Goal: Information Seeking & Learning: Find specific fact

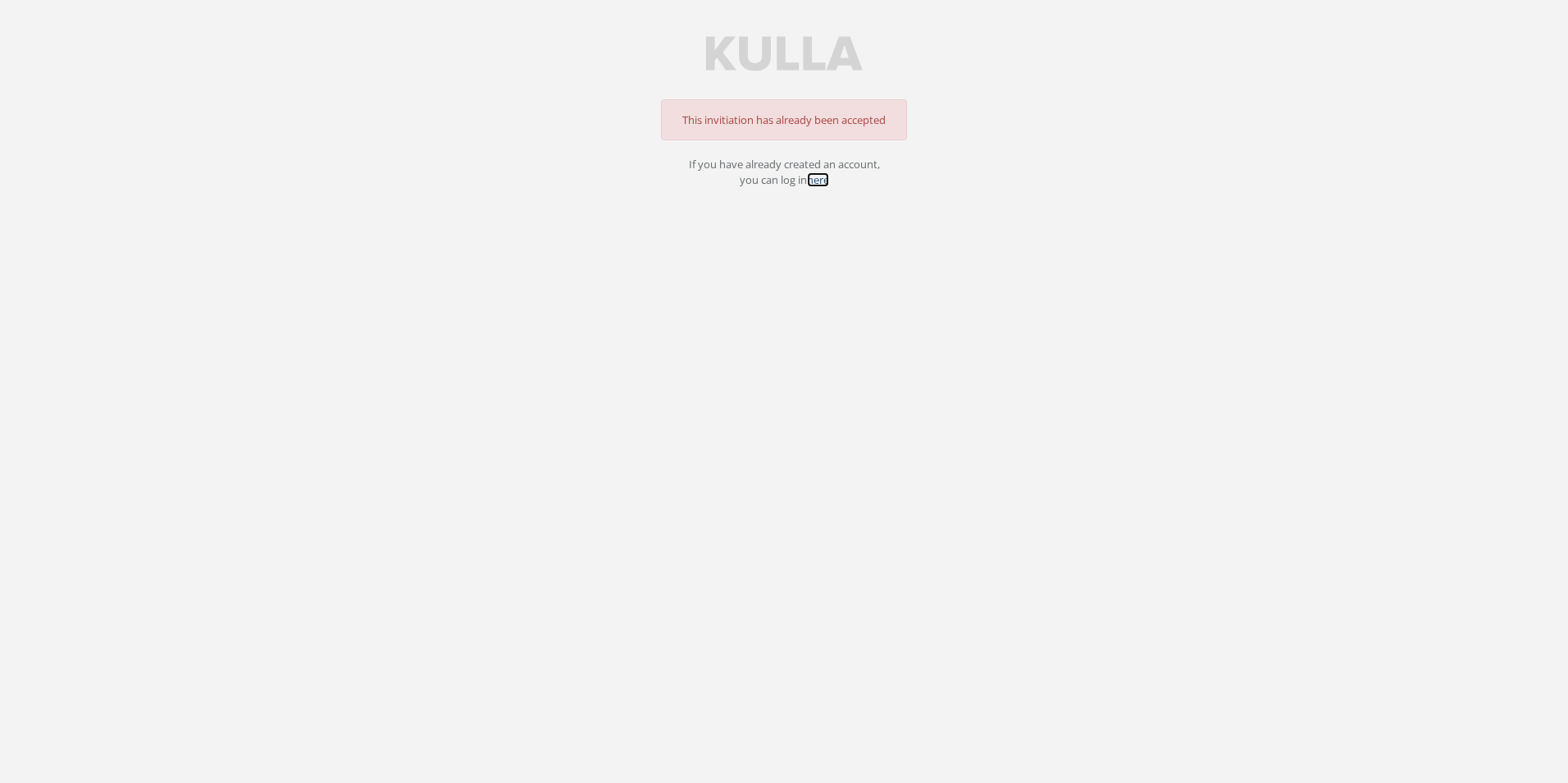
click at [821, 185] on link "here" at bounding box center [818, 179] width 23 height 14
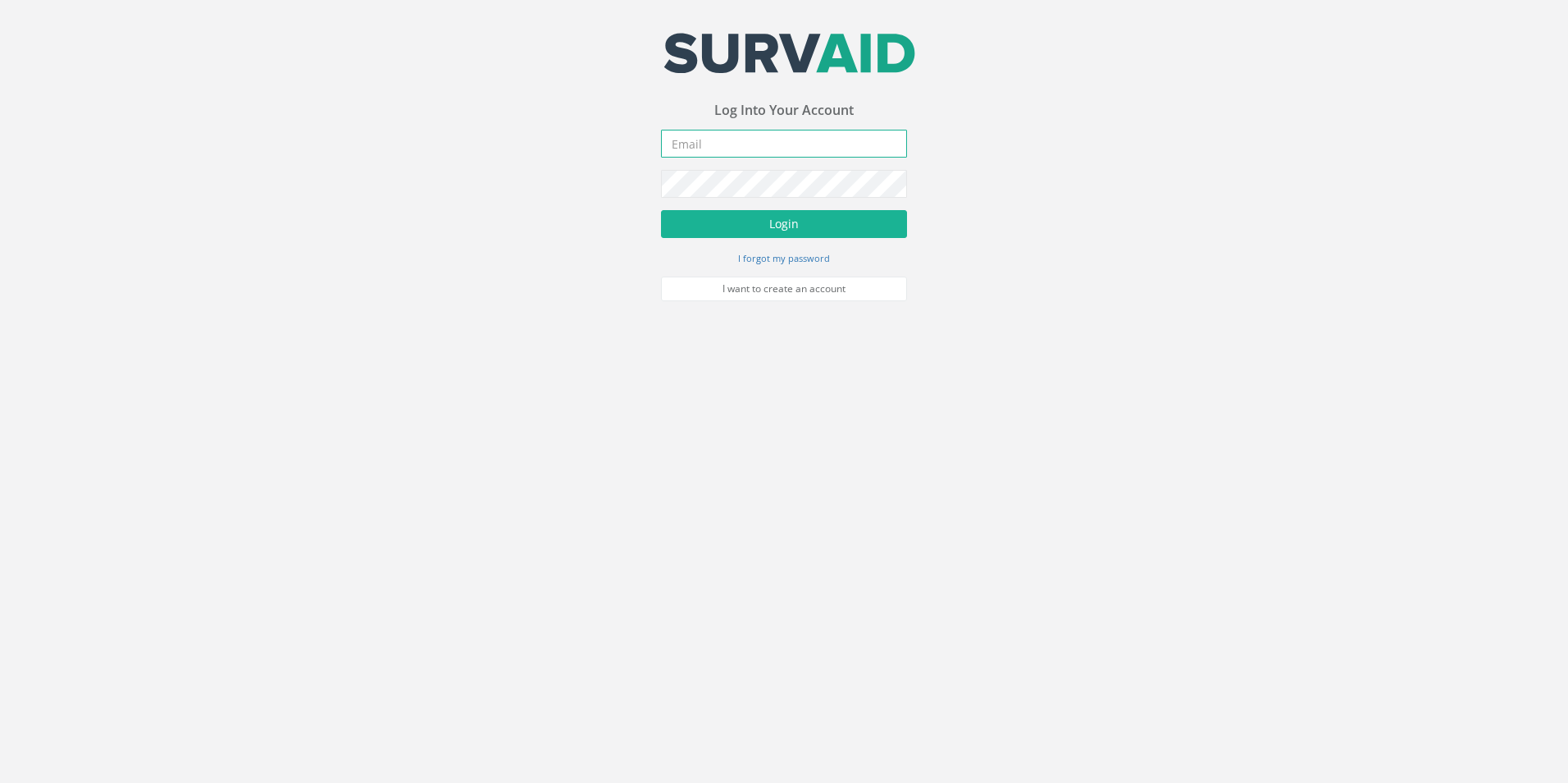
type input "[PERSON_NAME][EMAIL_ADDRESS][PERSON_NAME][DOMAIN_NAME]"
click at [796, 237] on button "Login" at bounding box center [784, 223] width 246 height 28
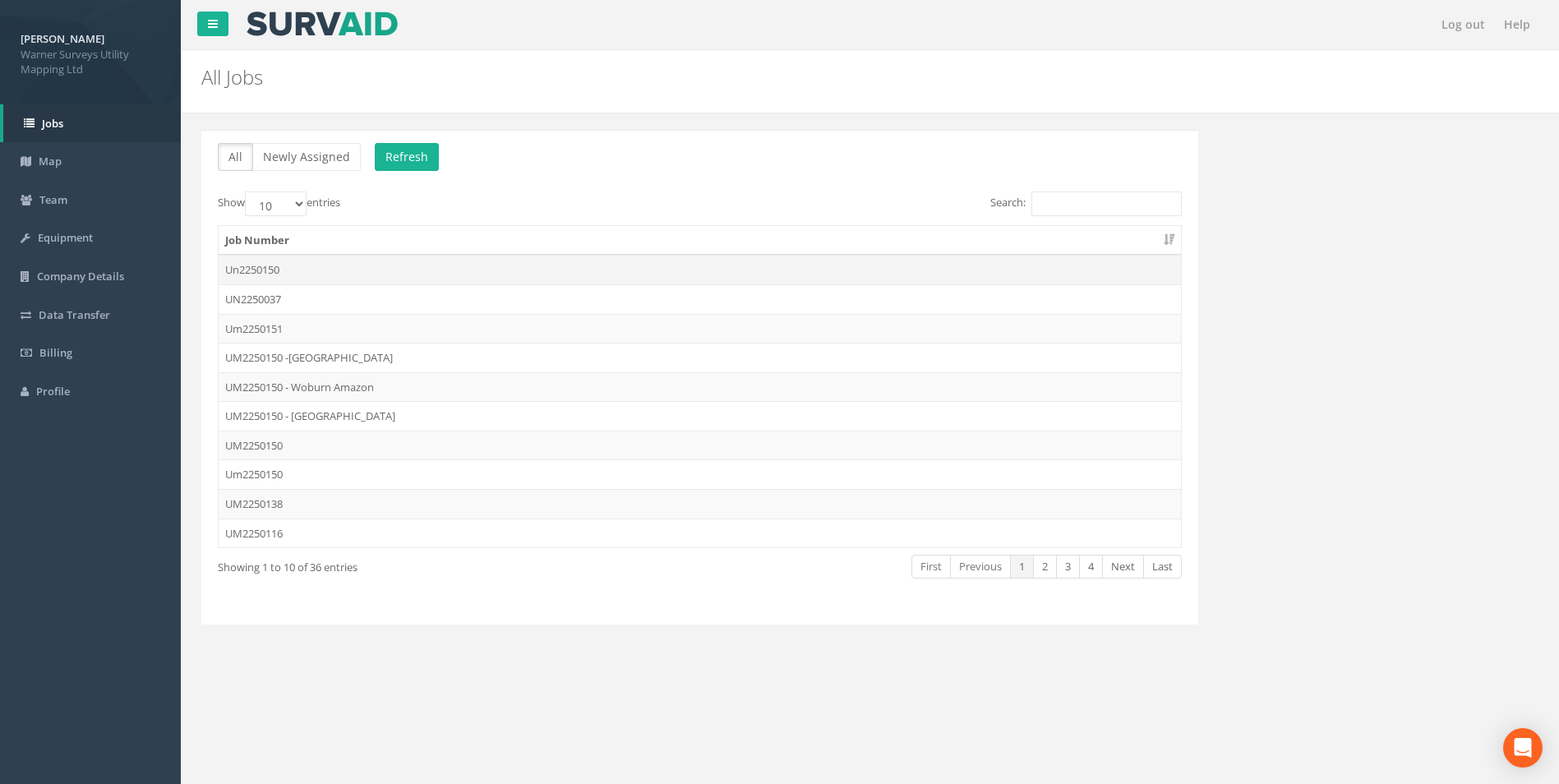
click at [275, 267] on td "Un2250150" at bounding box center [699, 269] width 962 height 30
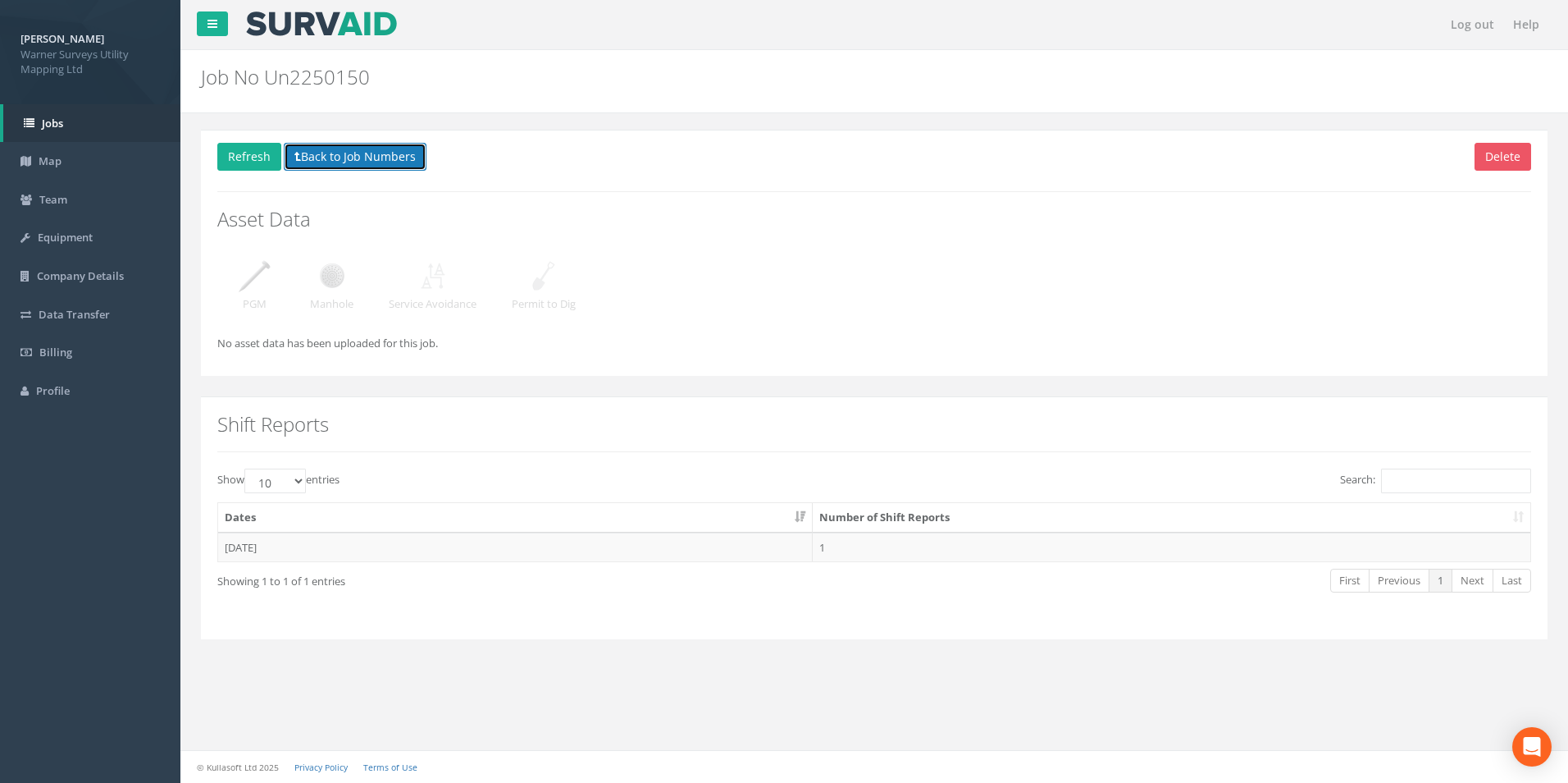
click at [367, 154] on button "Back to Job Numbers" at bounding box center [355, 156] width 142 height 28
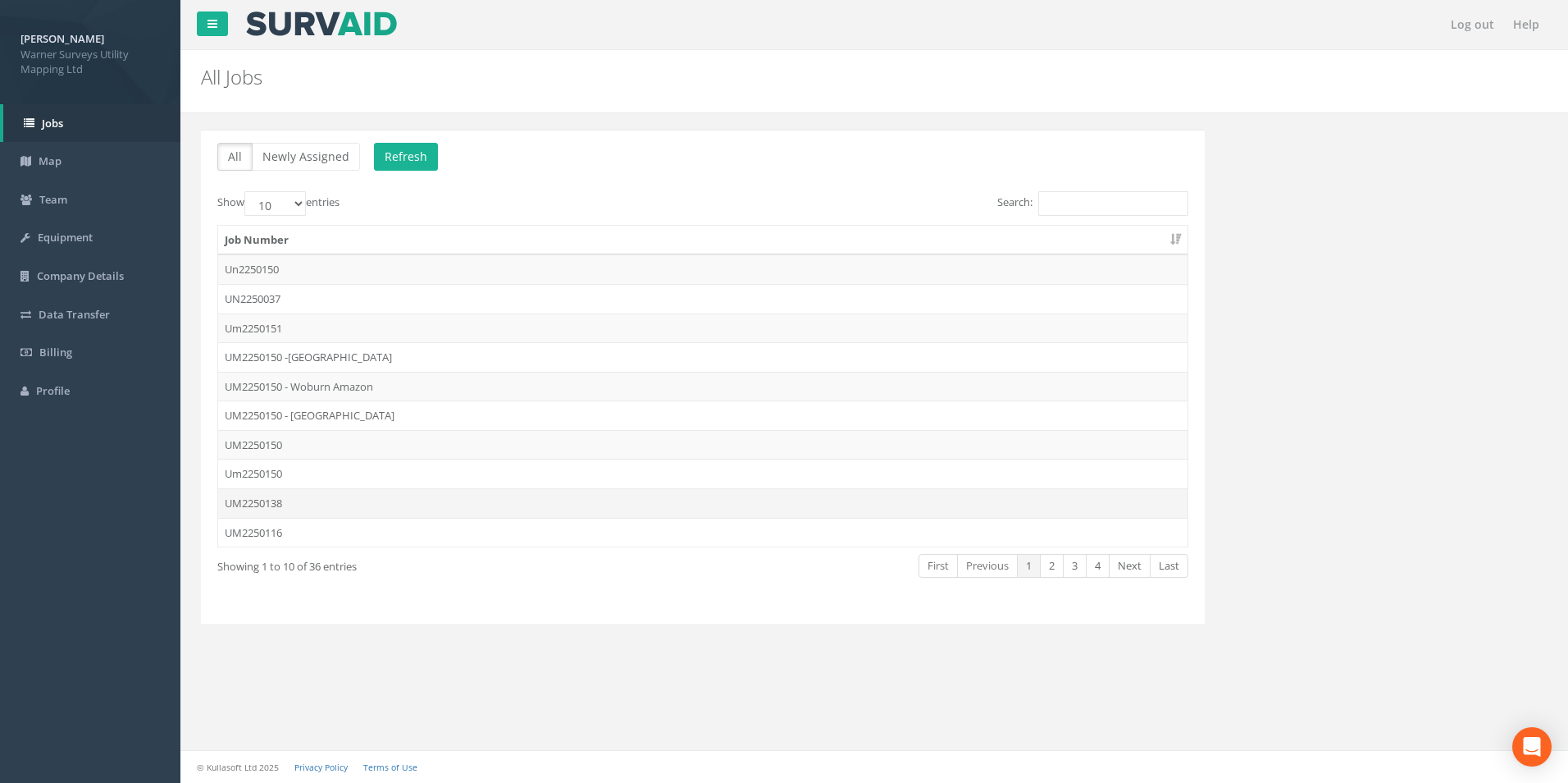
click at [294, 502] on td "UM2250138" at bounding box center [702, 503] width 969 height 30
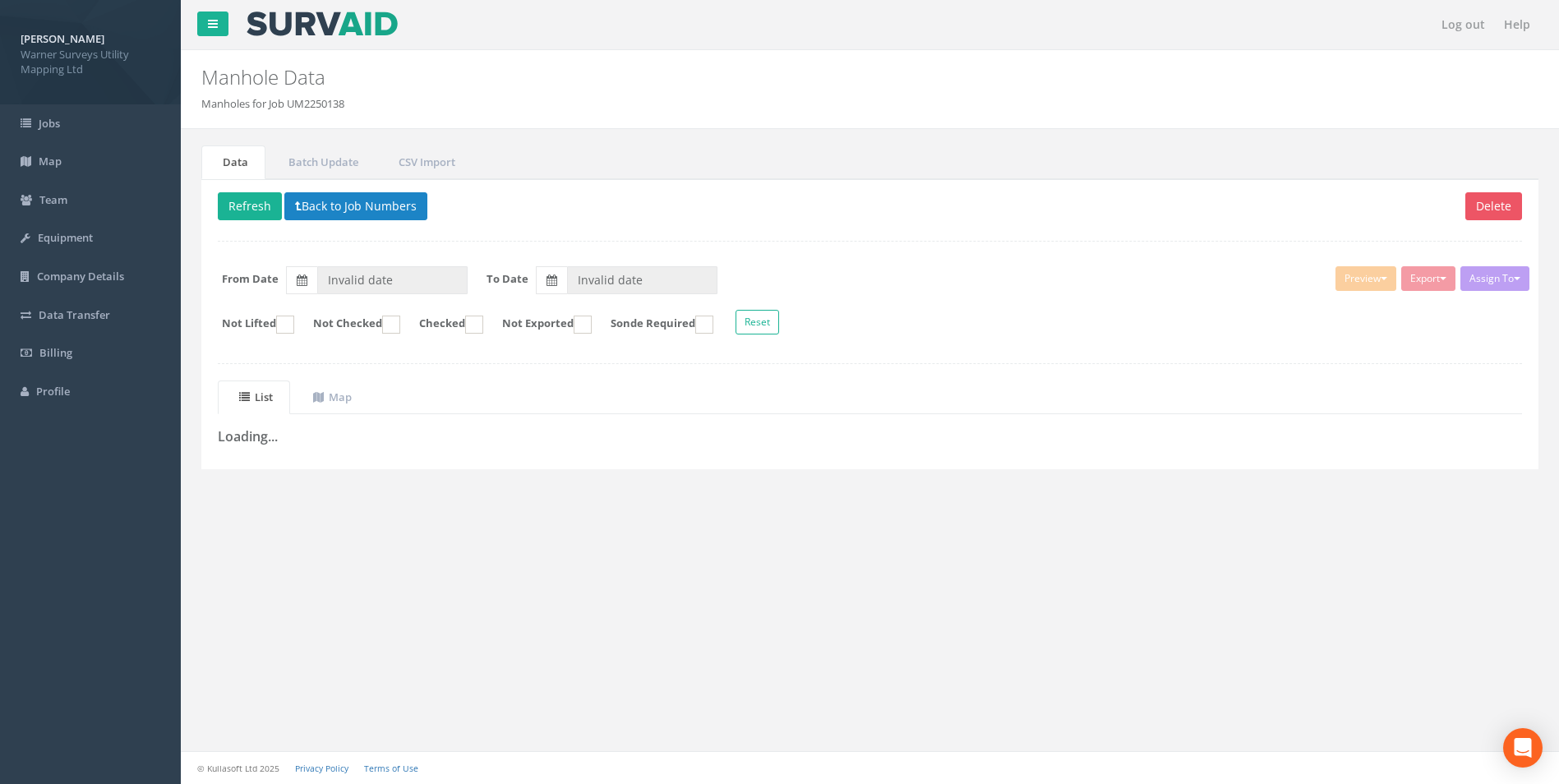
type input "[DATE]"
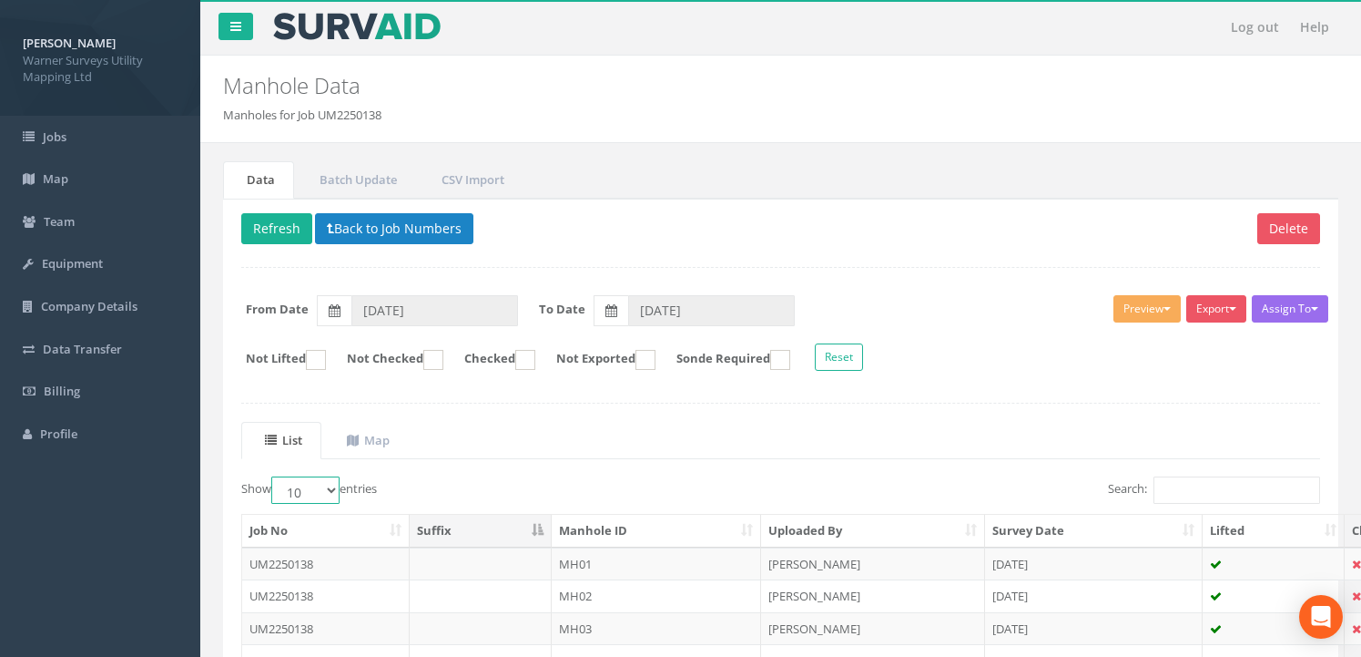
click at [334, 488] on select "10 25 50 100" at bounding box center [305, 489] width 68 height 27
select select "100"
click at [274, 476] on select "10 25 50 100" at bounding box center [305, 489] width 68 height 27
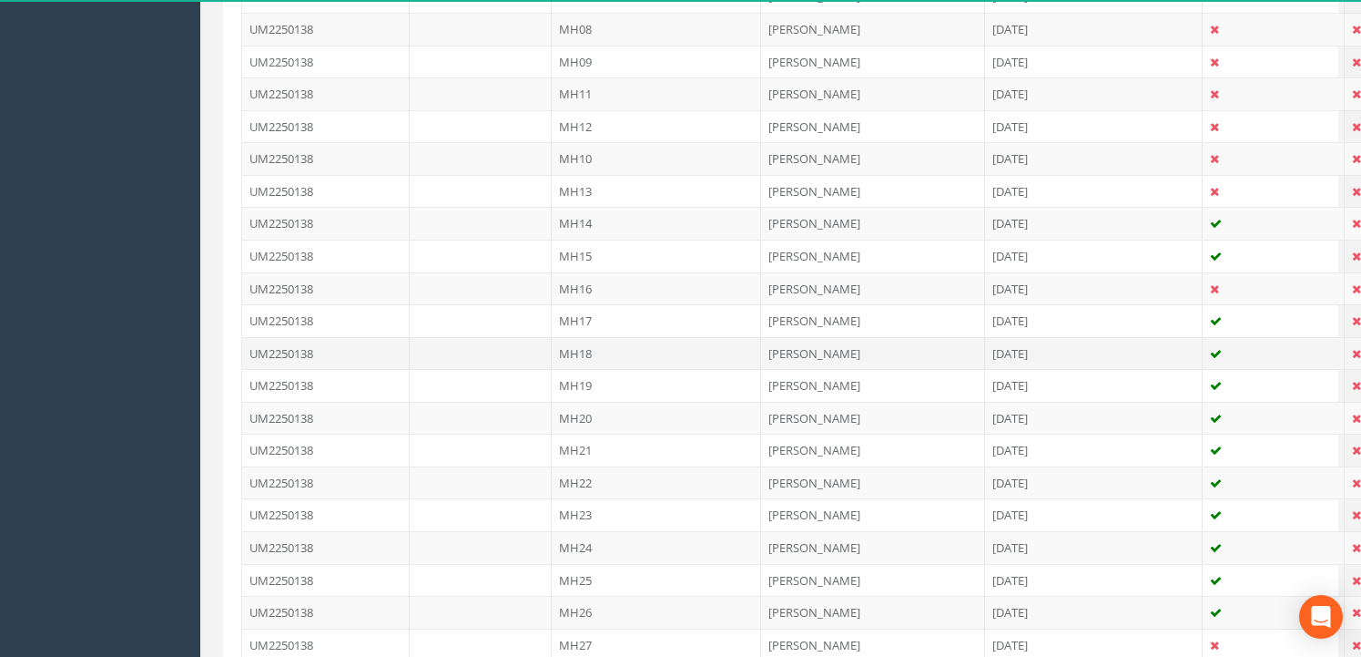
scroll to position [637, 0]
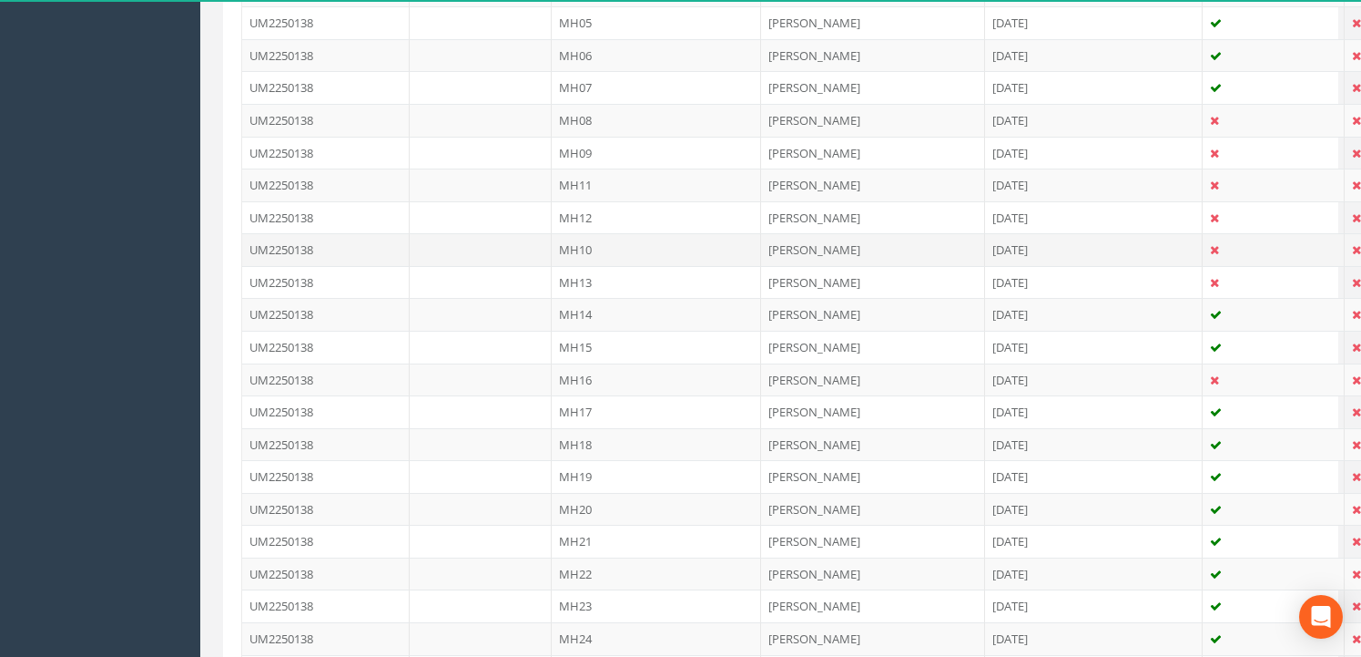
click at [582, 250] on td "MH10" at bounding box center [657, 249] width 210 height 33
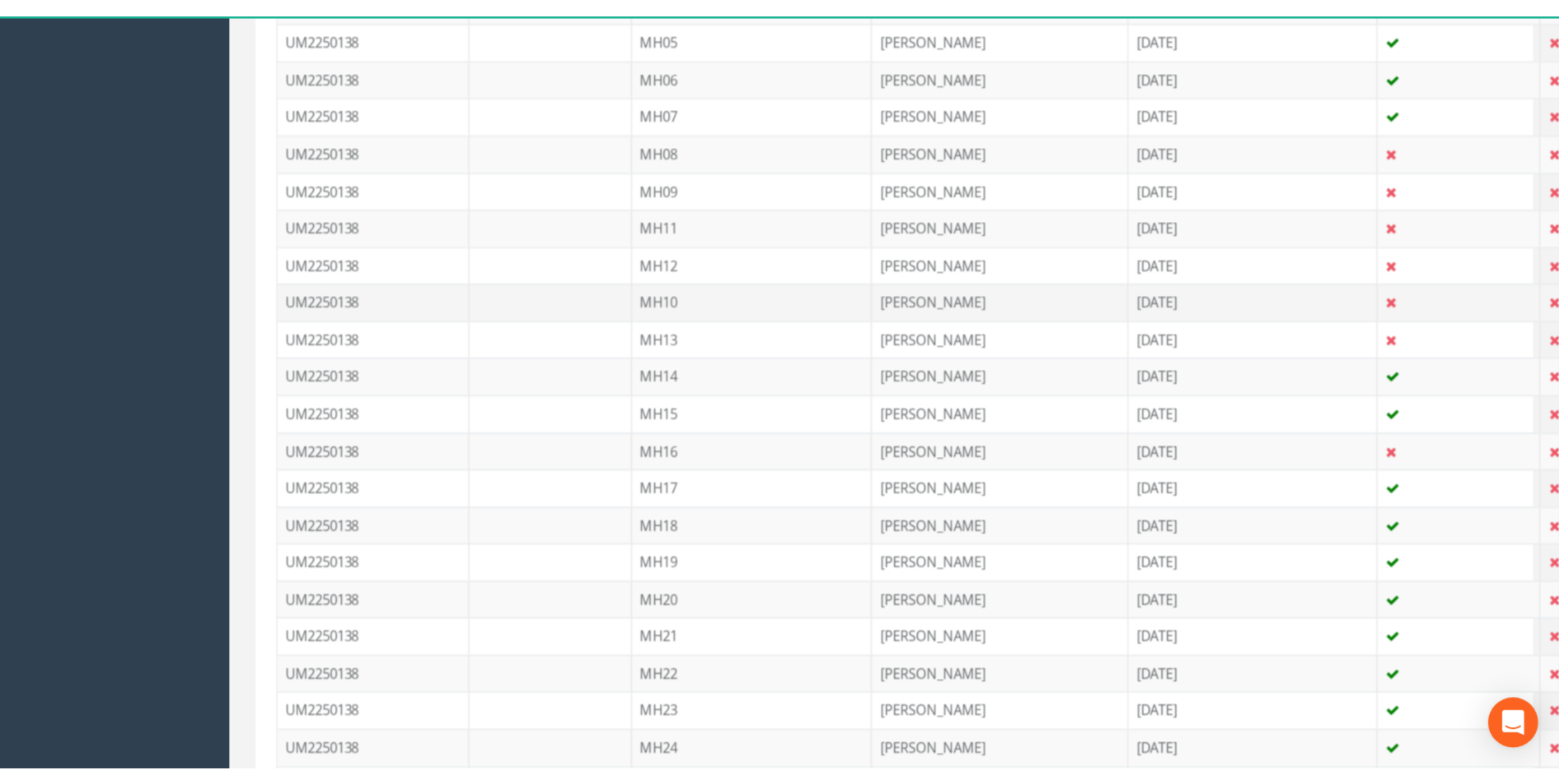
scroll to position [0, 0]
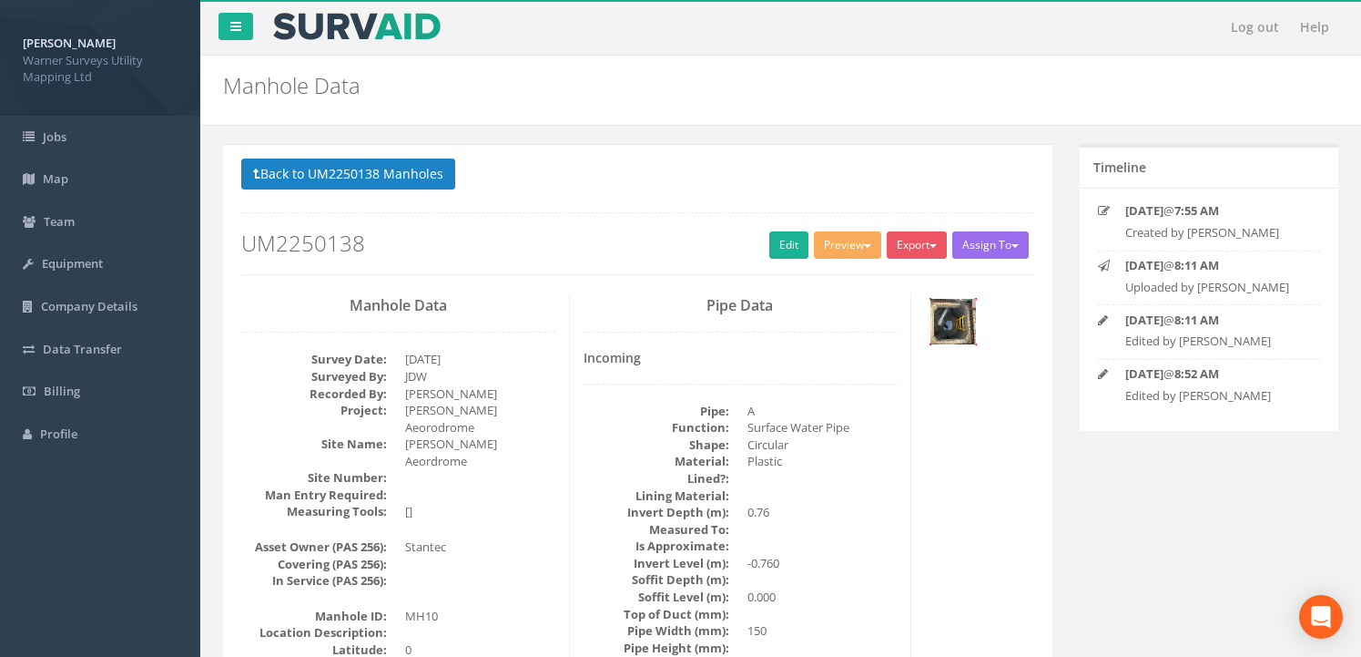
click at [943, 311] on img at bounding box center [954, 322] width 46 height 46
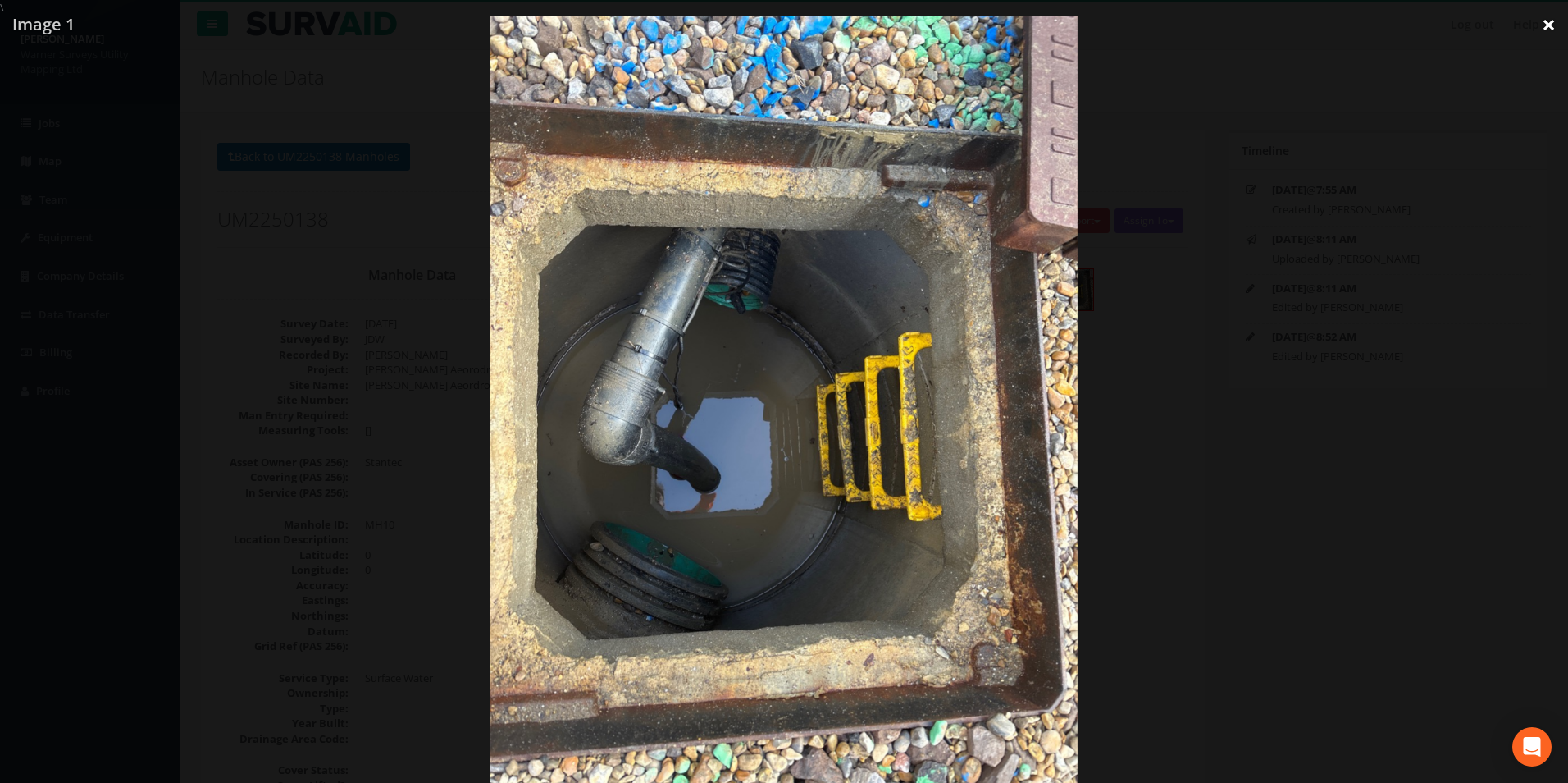
click at [1541, 24] on link "×" at bounding box center [1548, 24] width 39 height 50
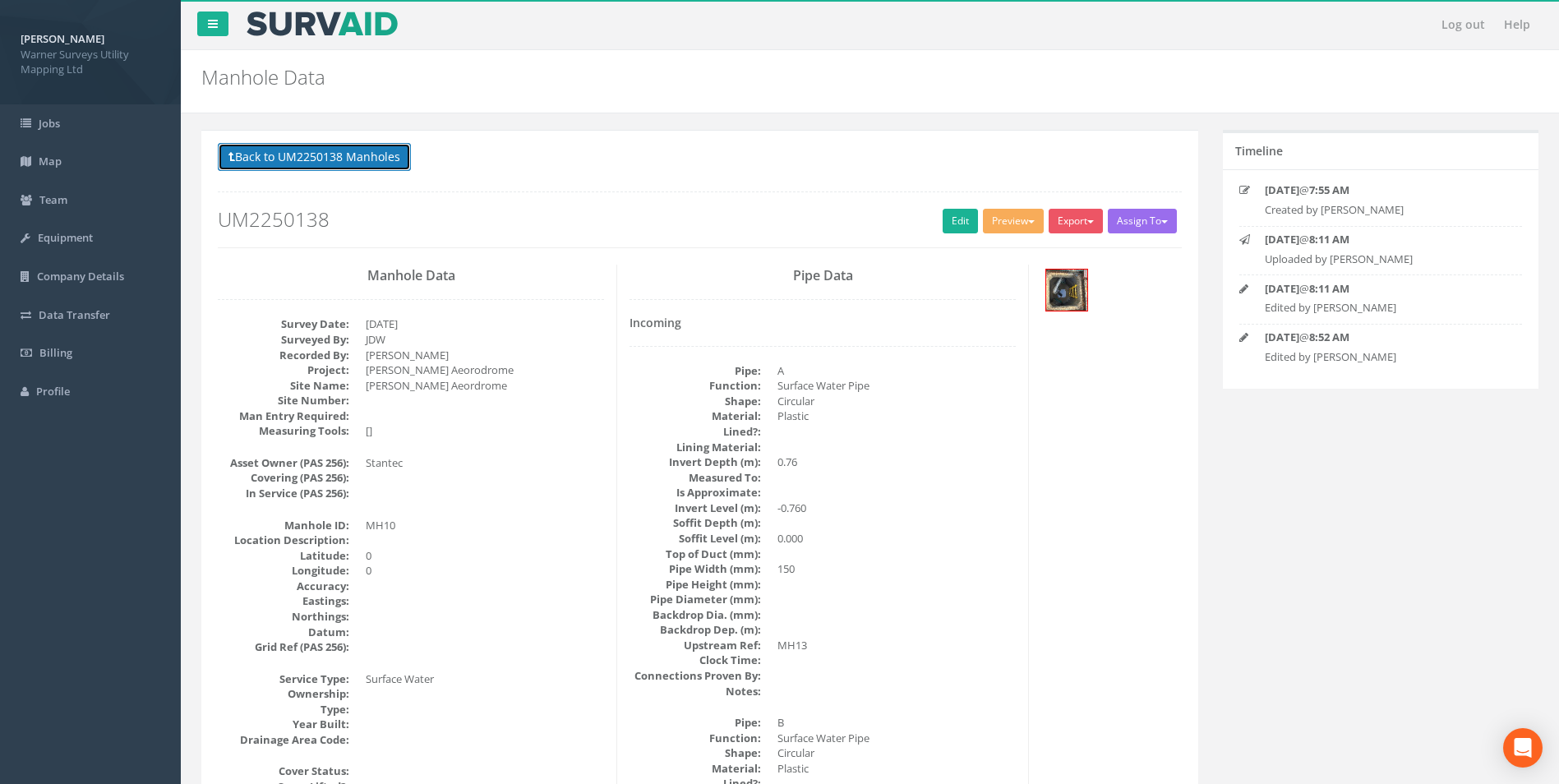
click at [302, 165] on button "Back to UM2250138 Manholes" at bounding box center [314, 156] width 193 height 28
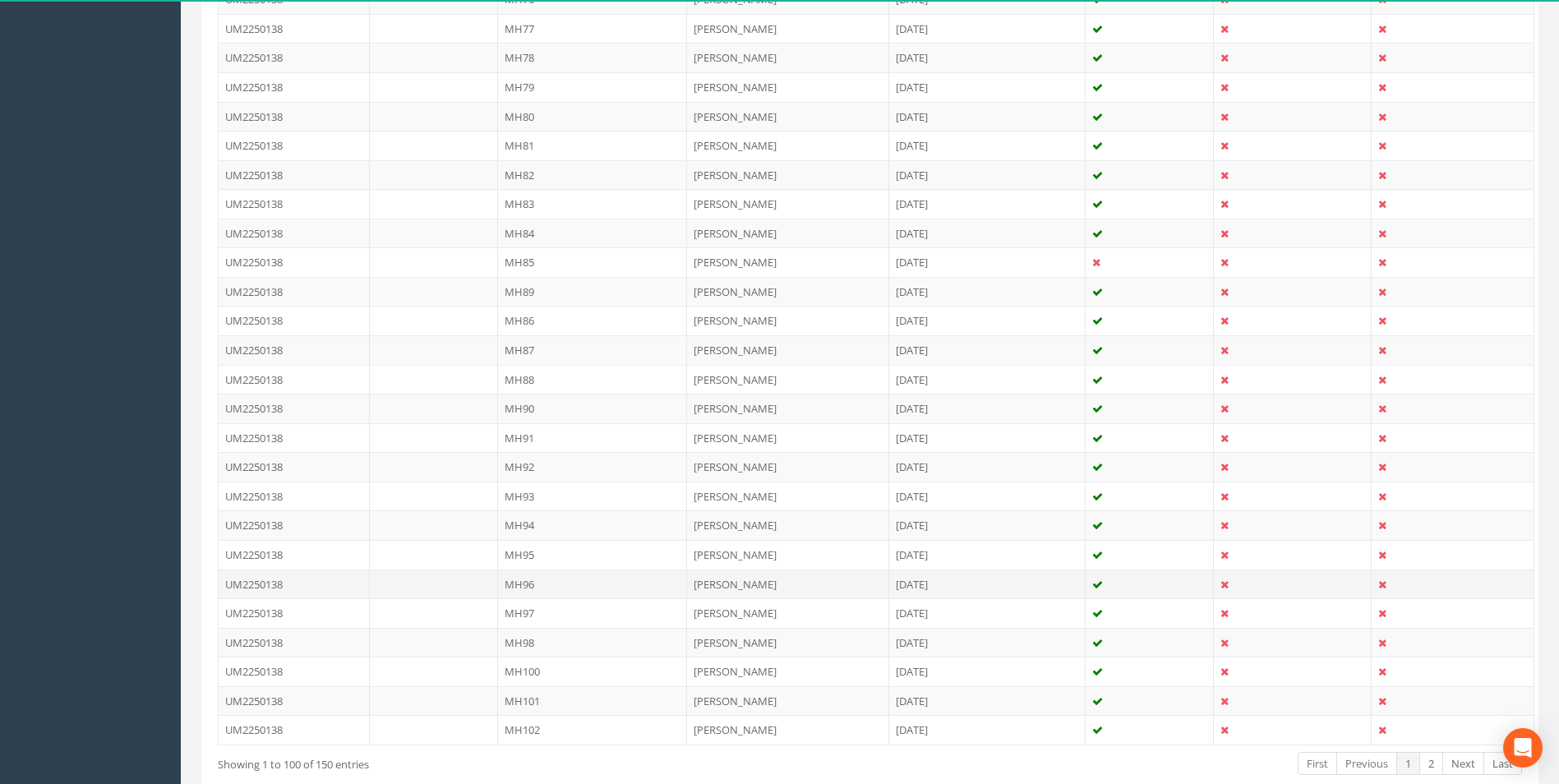
scroll to position [2762, 0]
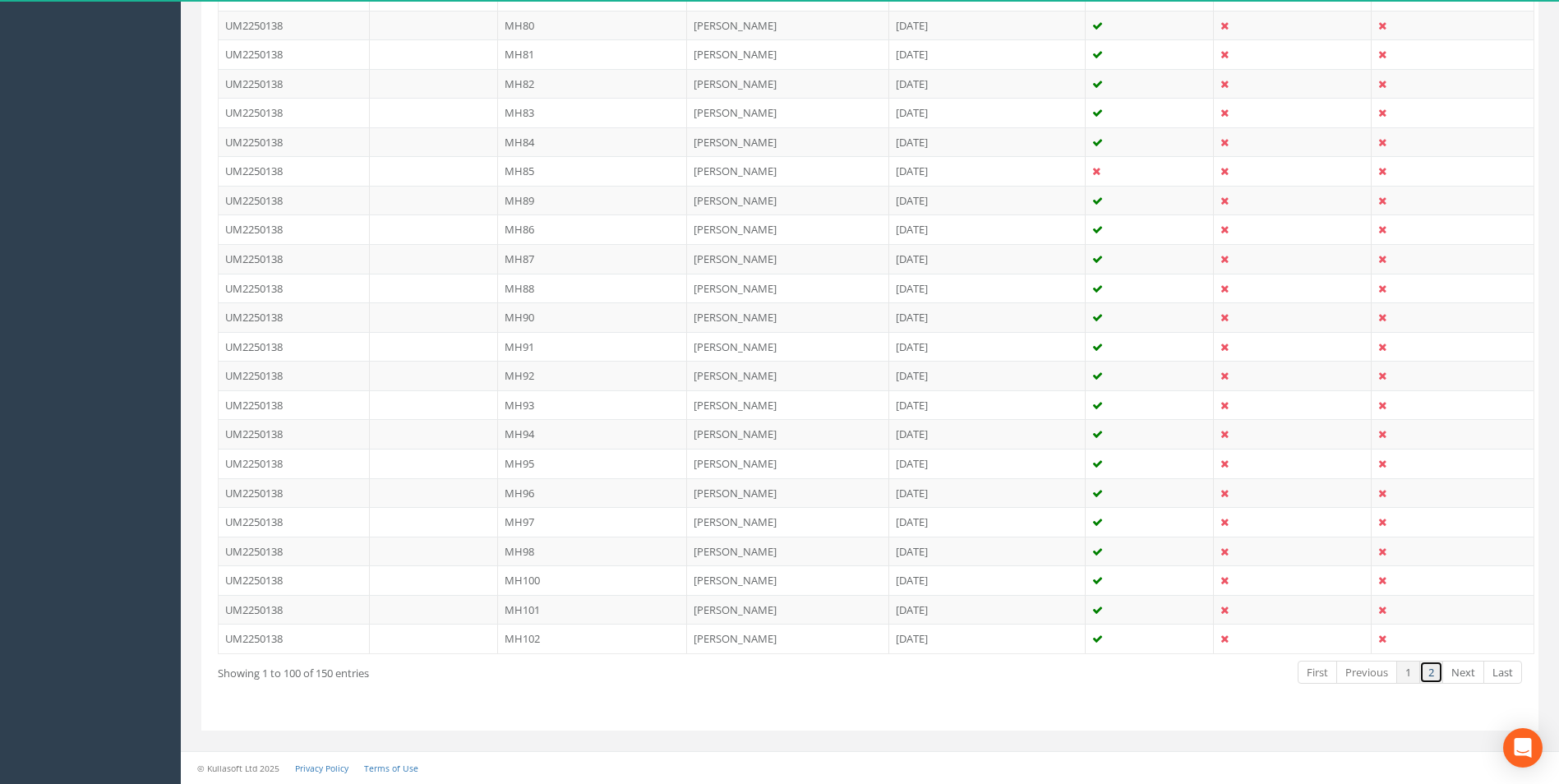
click at [1434, 676] on link "2" at bounding box center [1431, 672] width 23 height 23
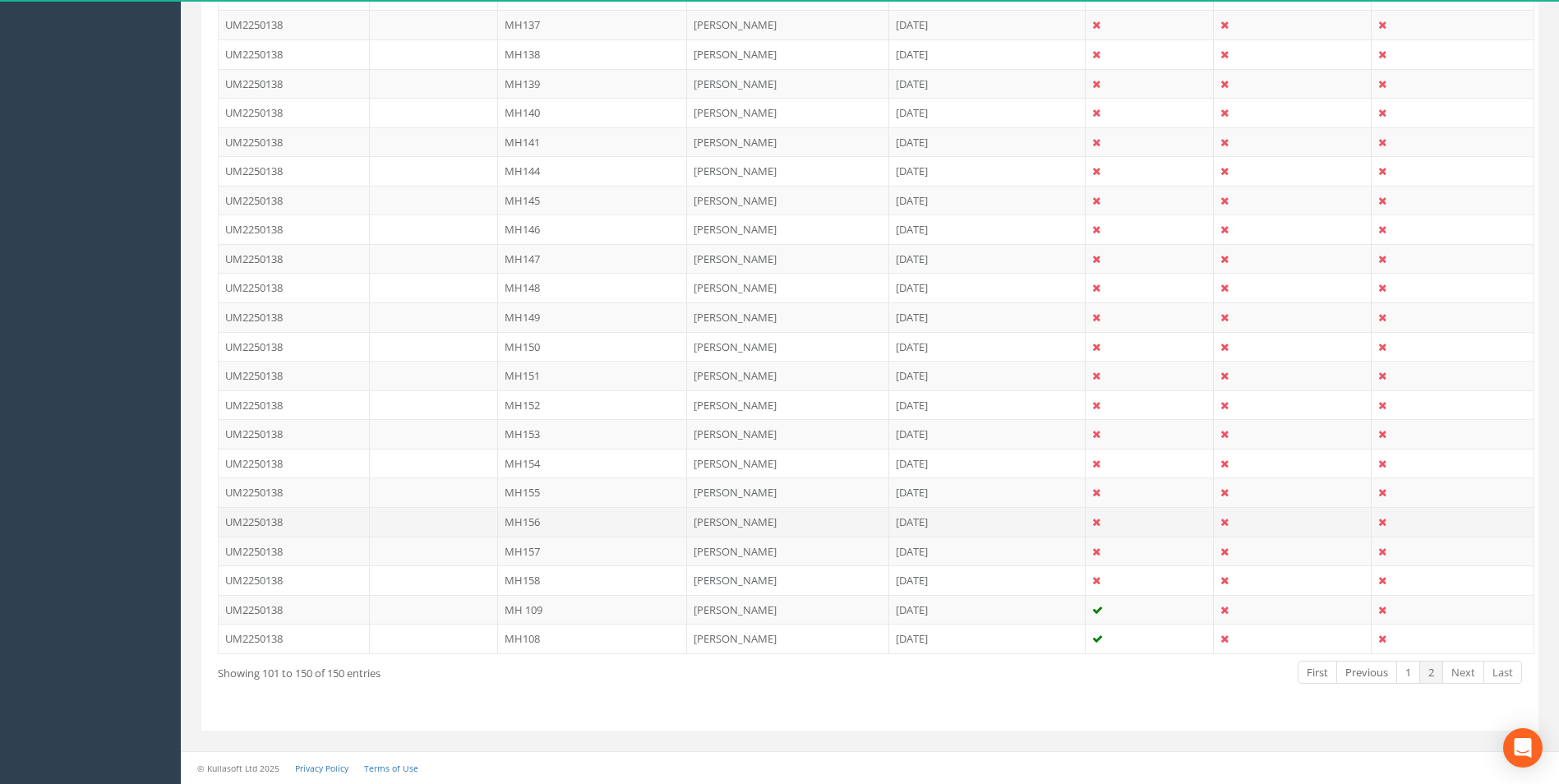
click at [558, 519] on td "MH156" at bounding box center [593, 521] width 189 height 30
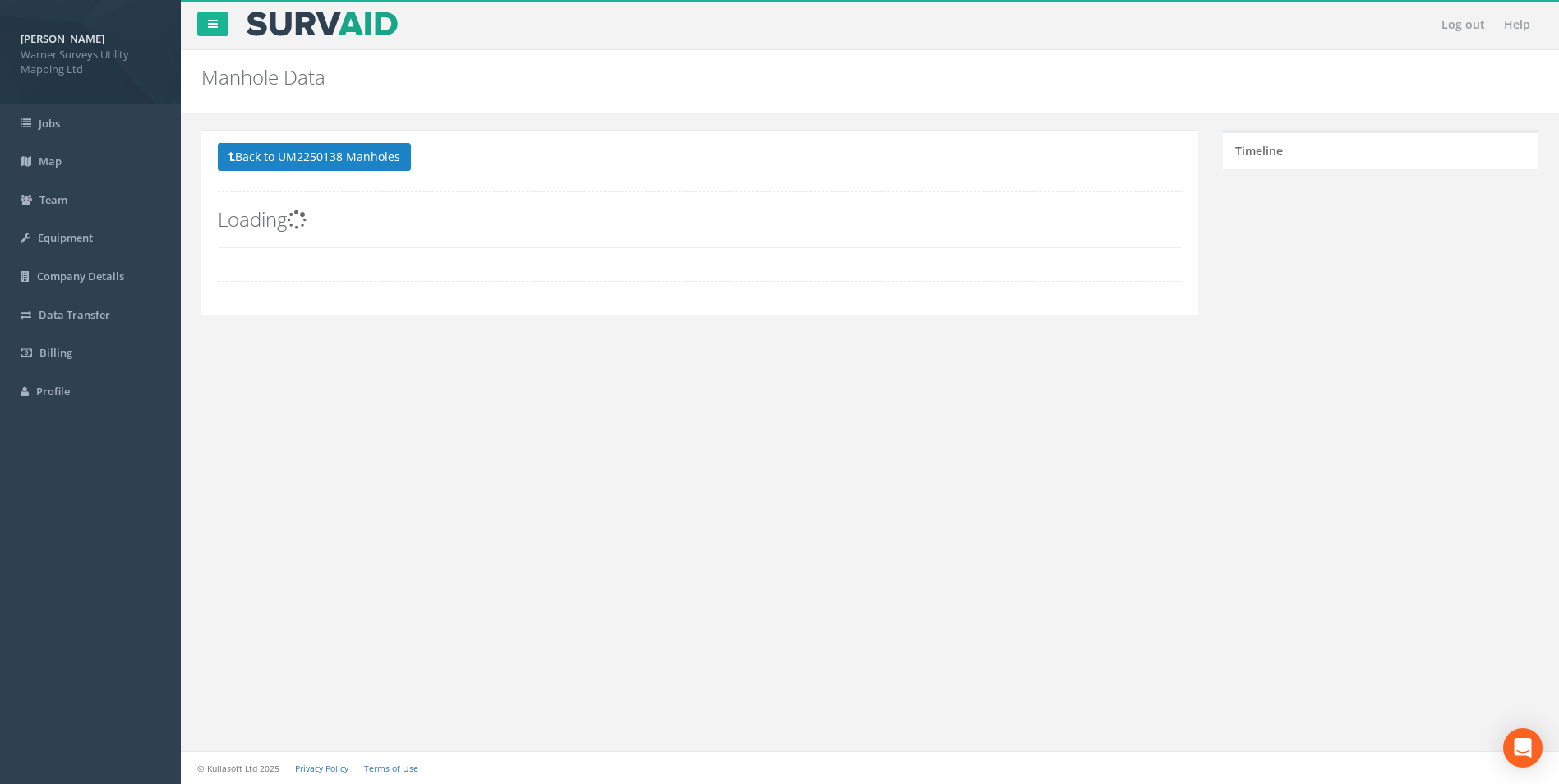
scroll to position [0, 0]
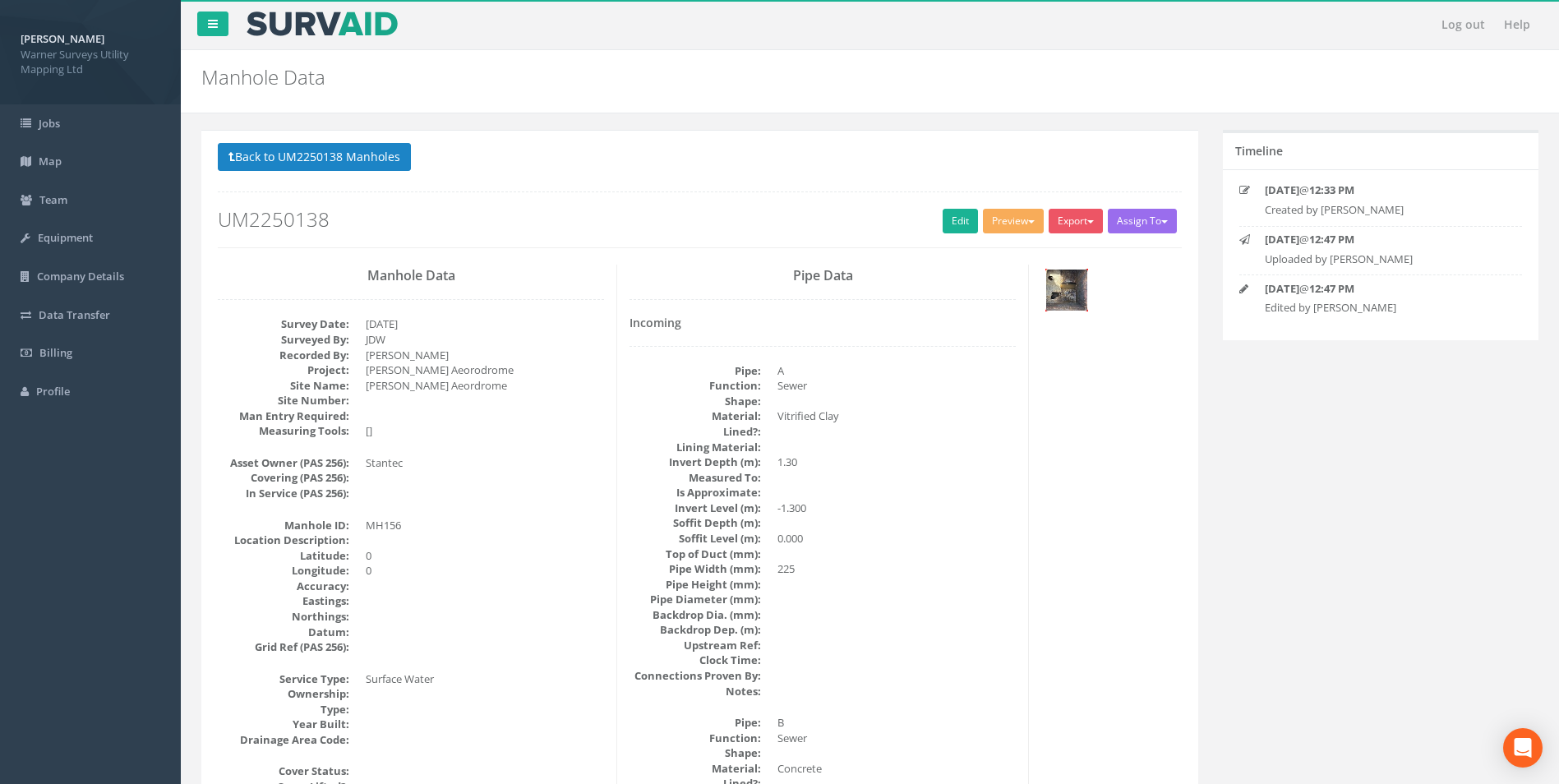
click at [1059, 293] on img at bounding box center [1066, 291] width 42 height 42
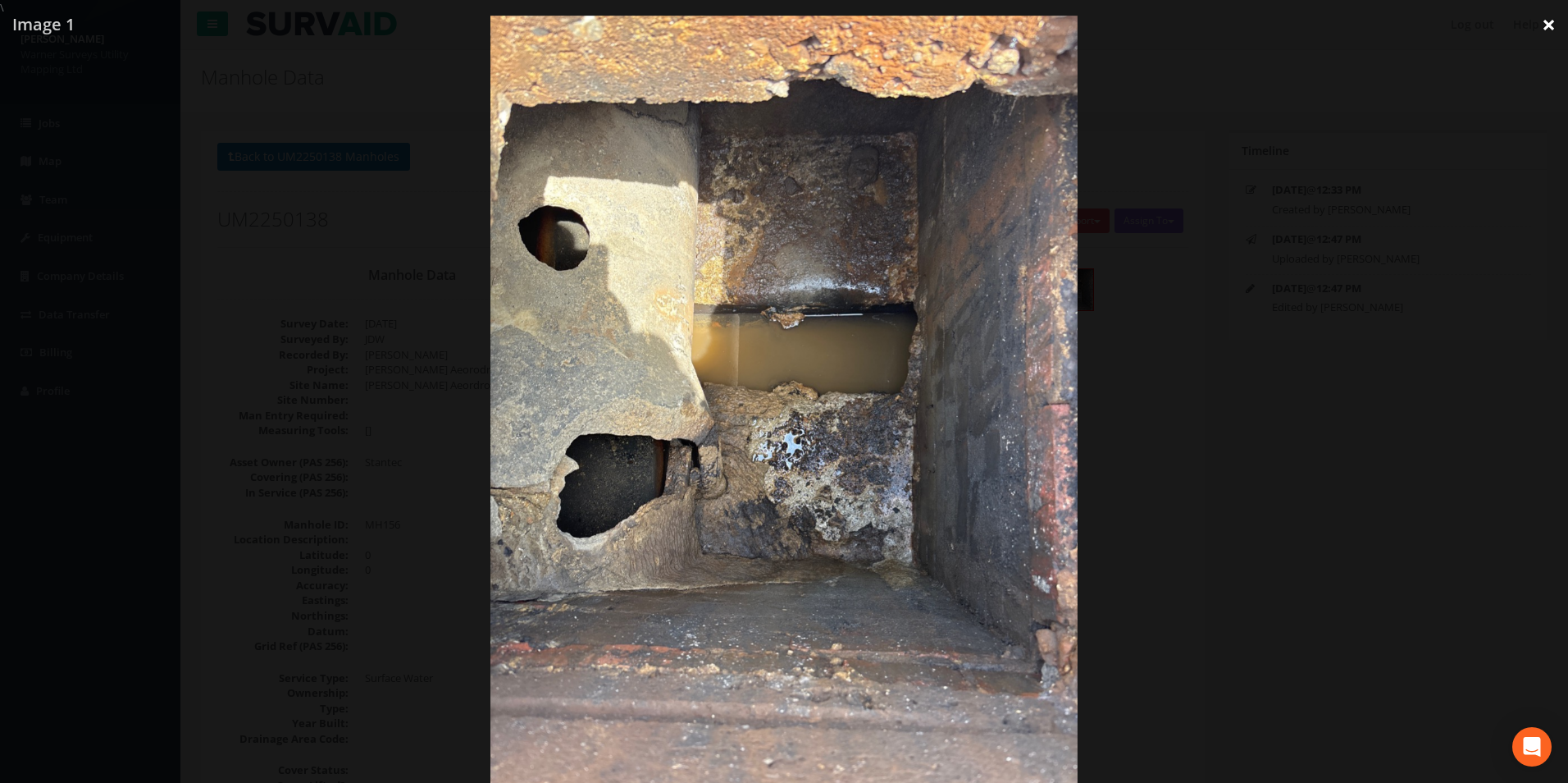
click at [1547, 25] on link "×" at bounding box center [1548, 24] width 39 height 50
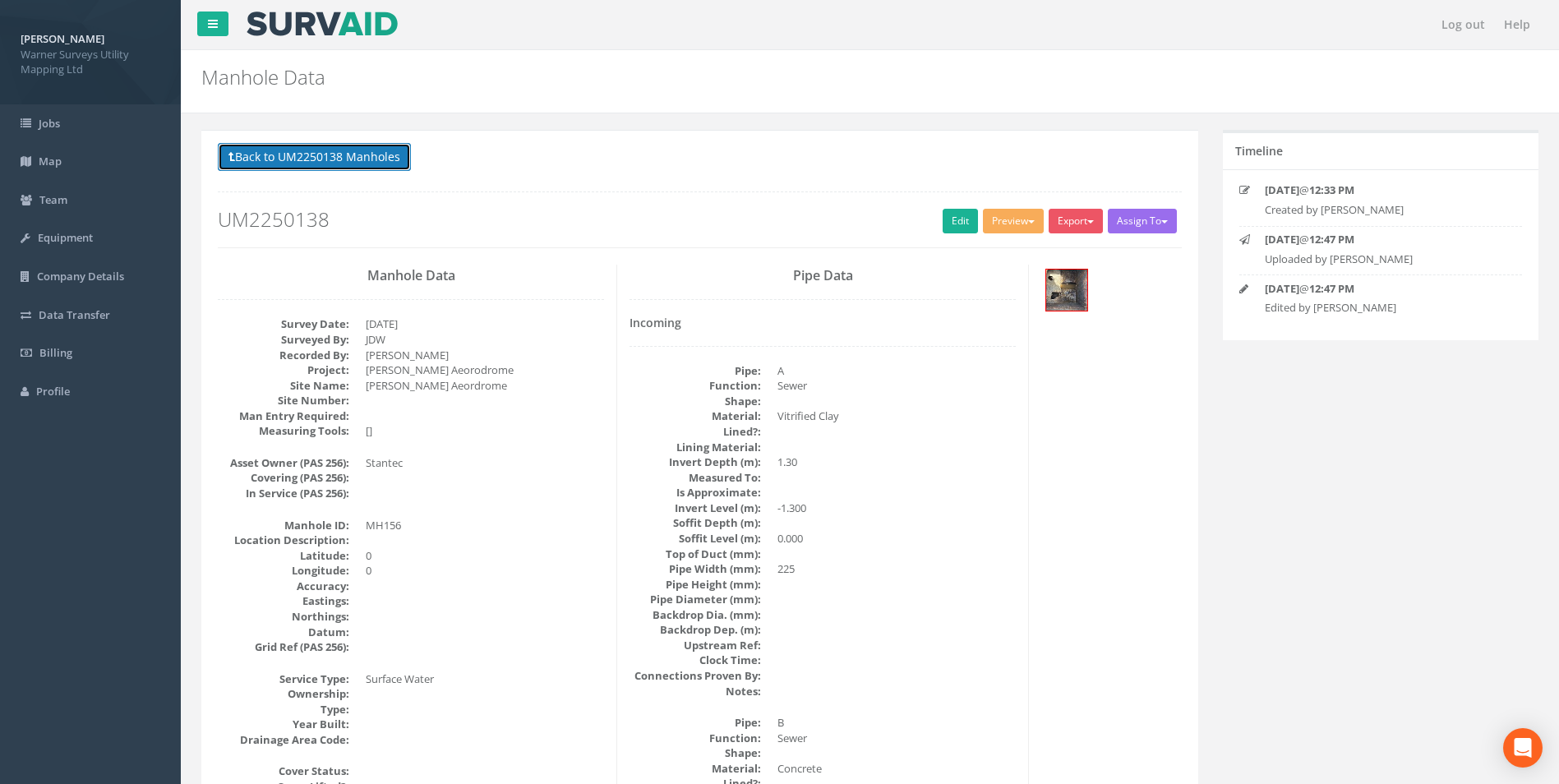
click at [299, 156] on button "Back to UM2250138 Manholes" at bounding box center [314, 156] width 193 height 28
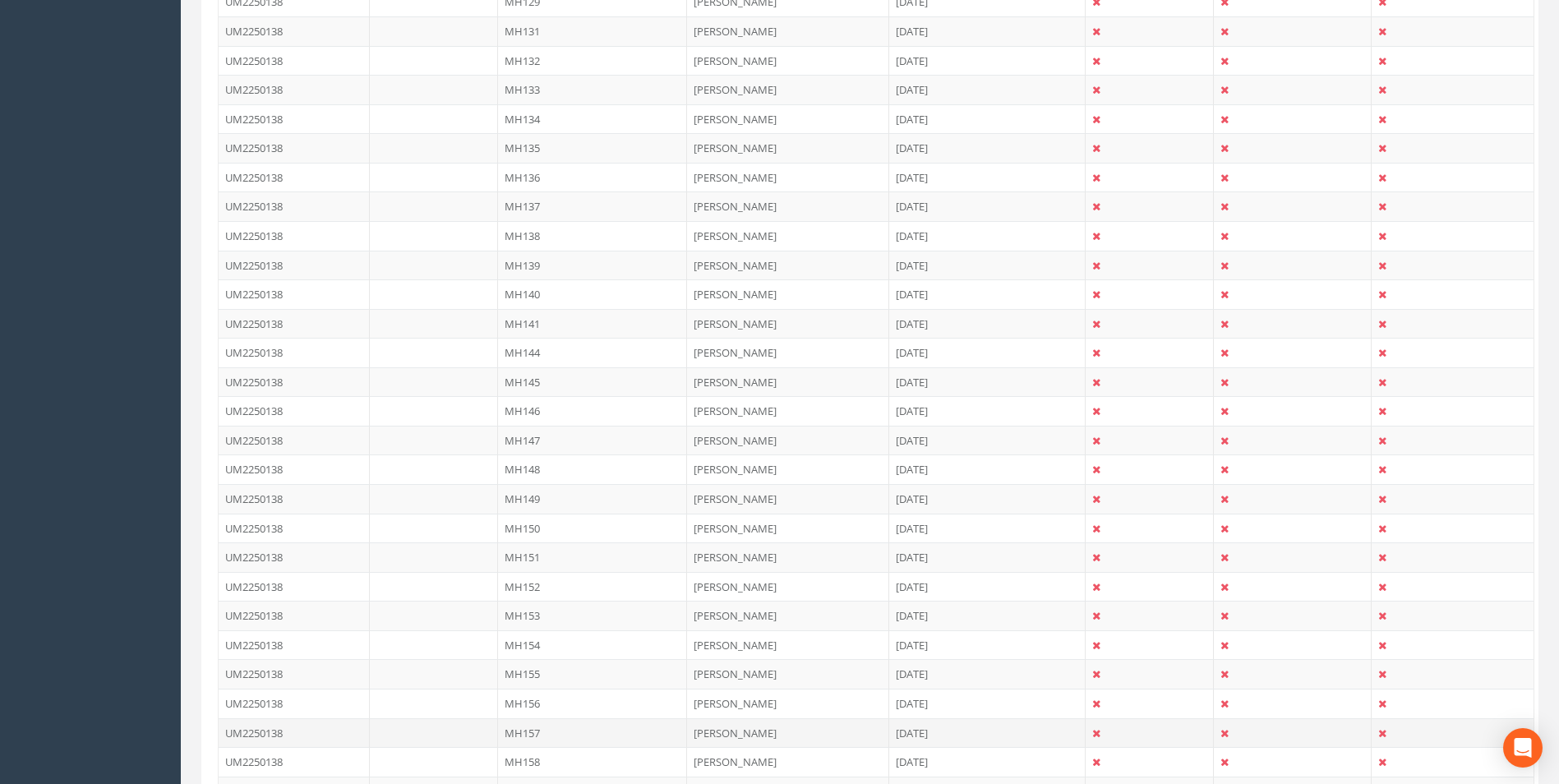
scroll to position [1302, 0]
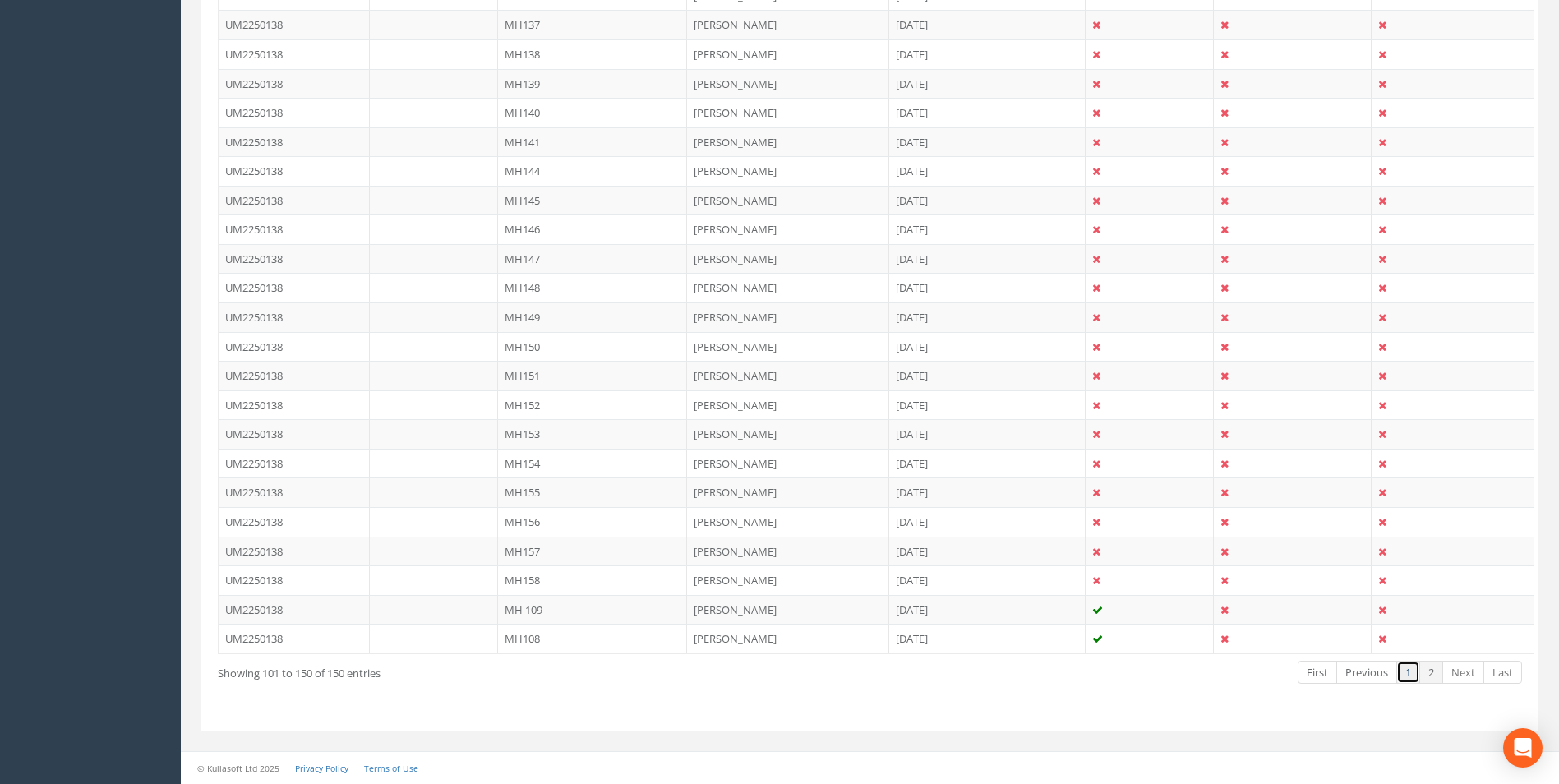
click at [1407, 673] on link "1" at bounding box center [1407, 672] width 23 height 23
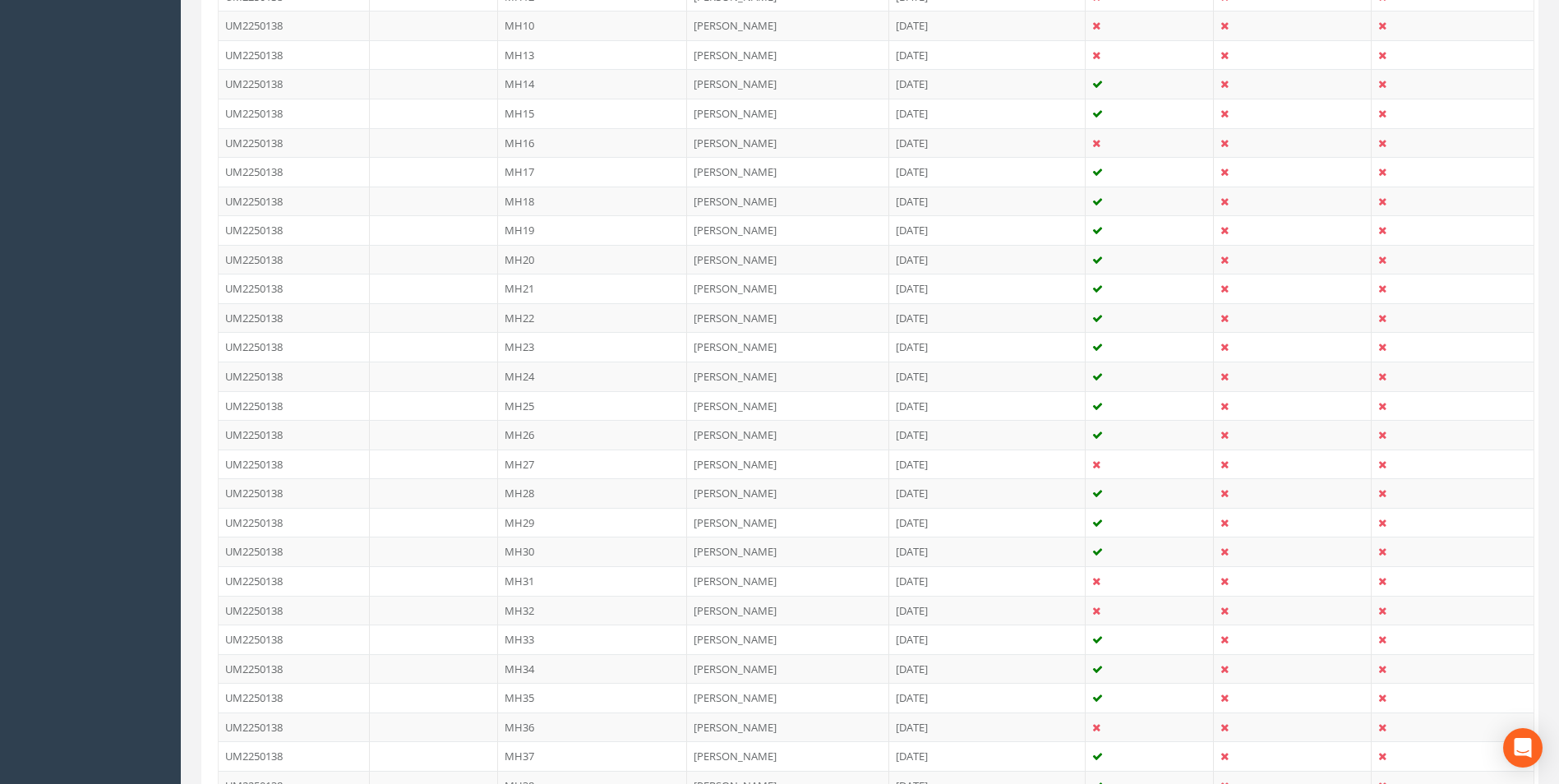
scroll to position [462, 0]
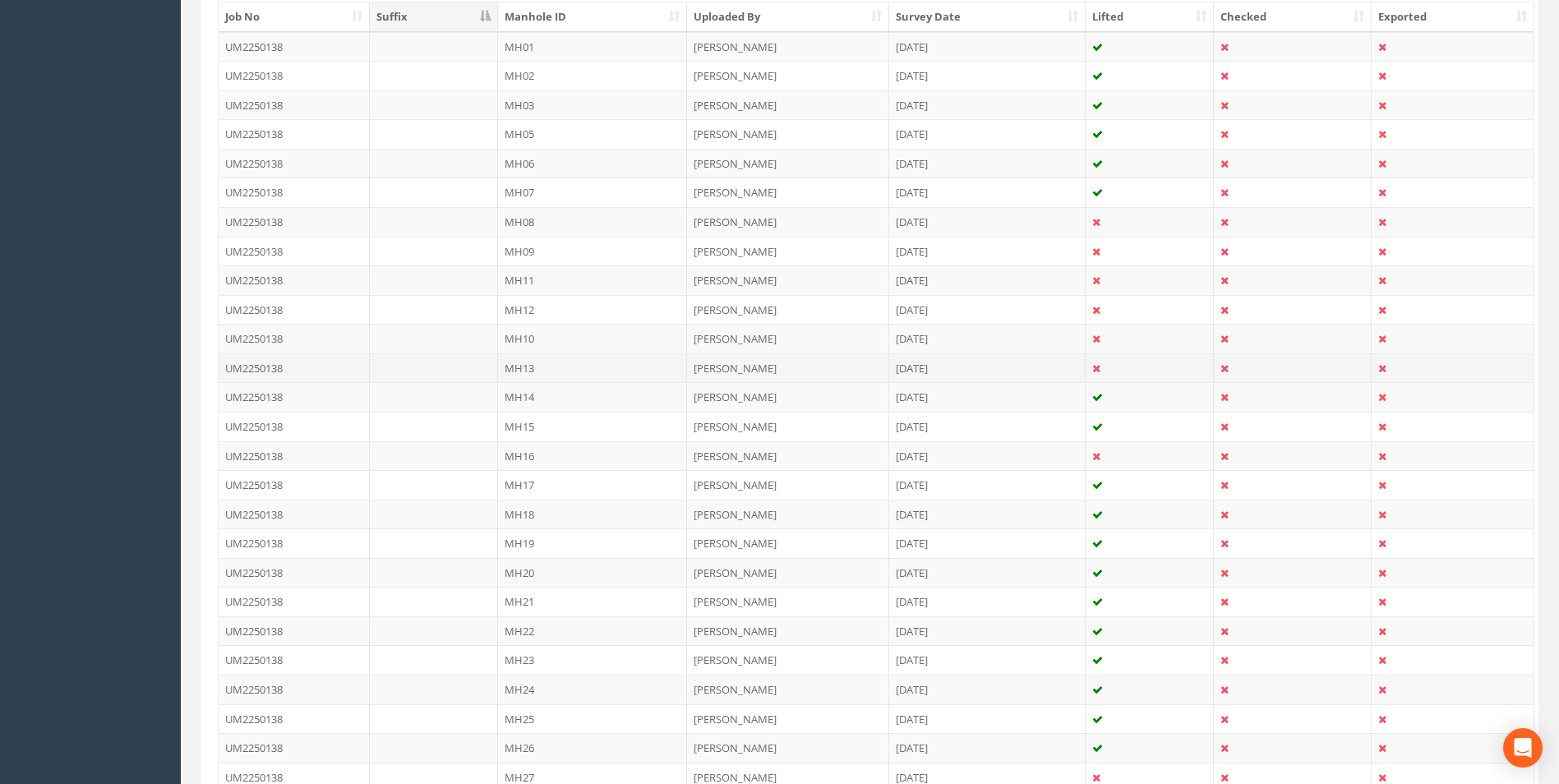
click at [527, 360] on td "MH13" at bounding box center [593, 368] width 189 height 30
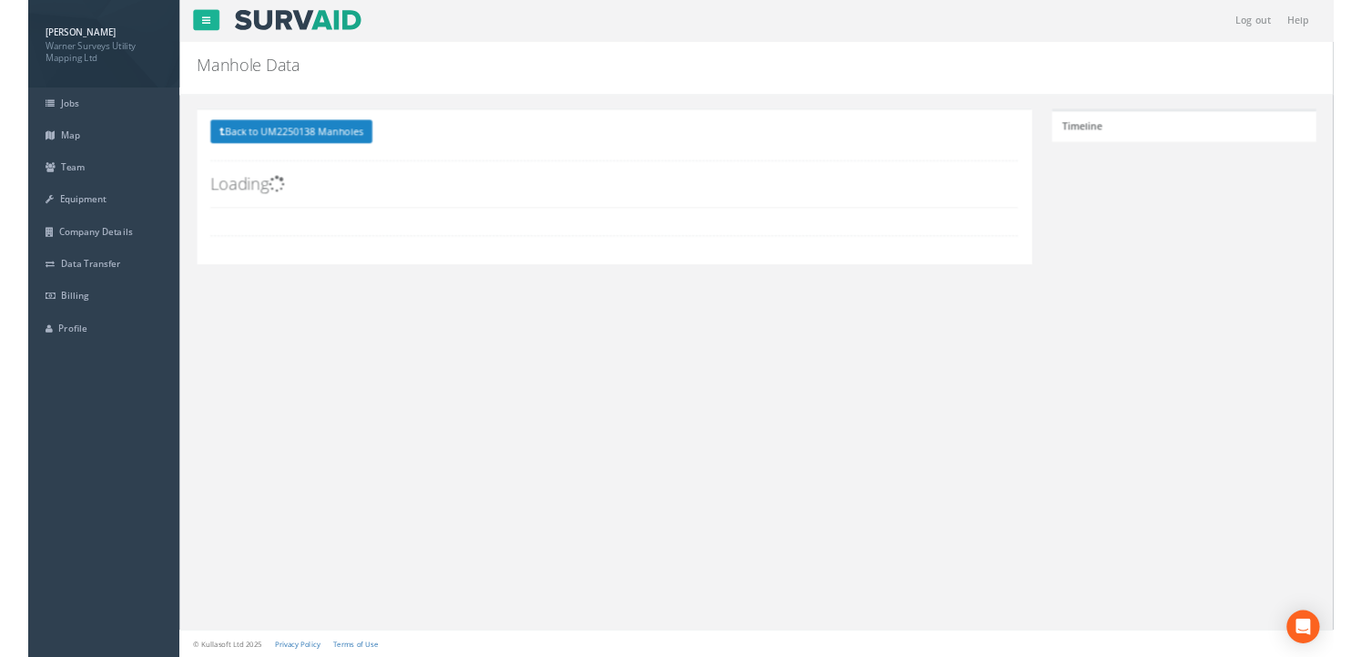
scroll to position [0, 0]
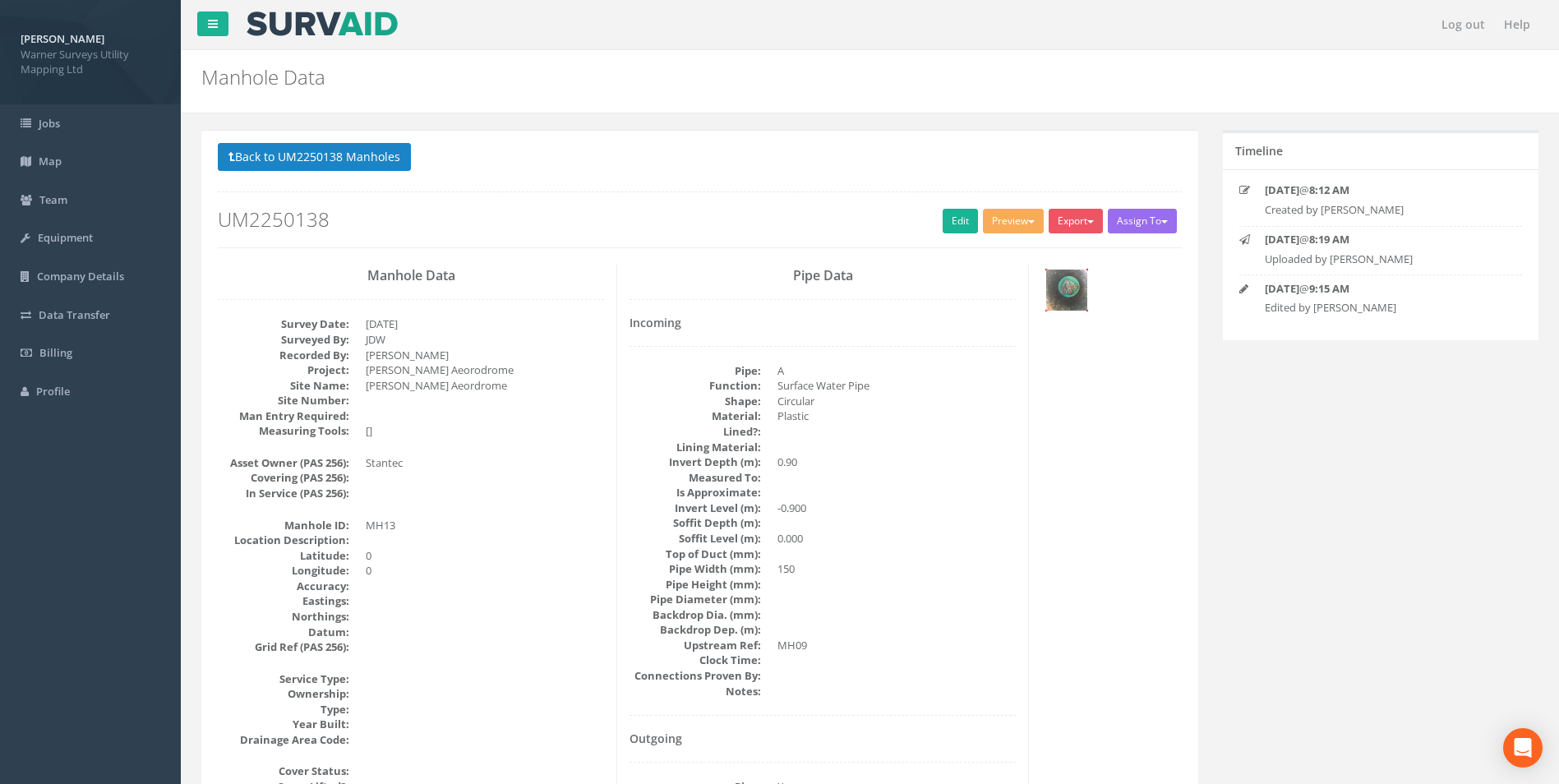
click at [1057, 292] on img at bounding box center [1066, 291] width 42 height 42
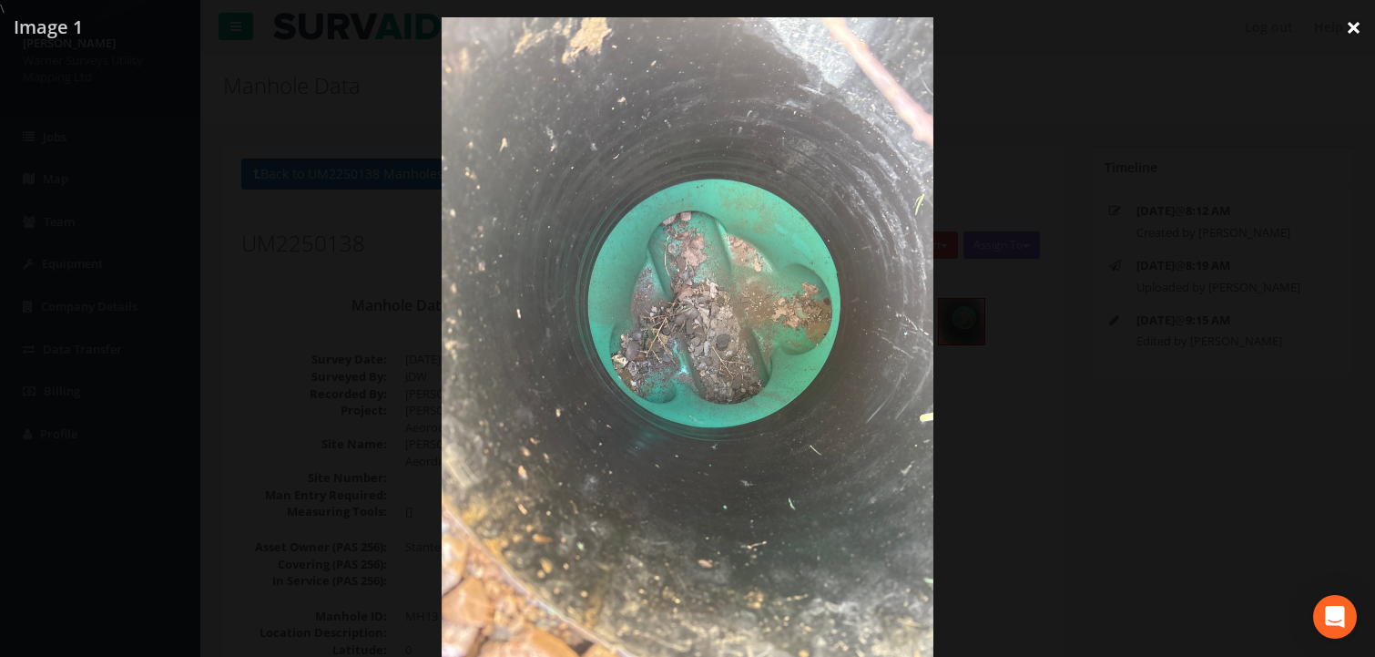
click at [1359, 34] on link "×" at bounding box center [1353, 27] width 43 height 55
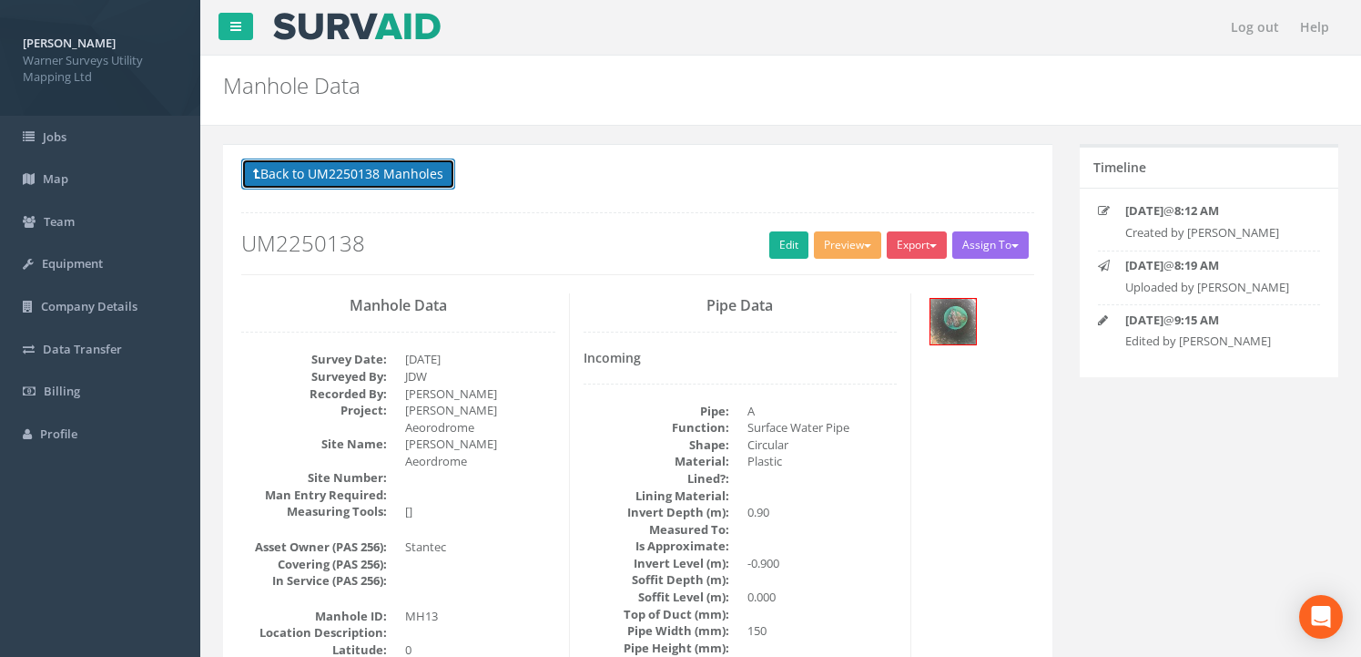
click at [385, 163] on button "Back to UM2250138 Manholes" at bounding box center [348, 173] width 214 height 31
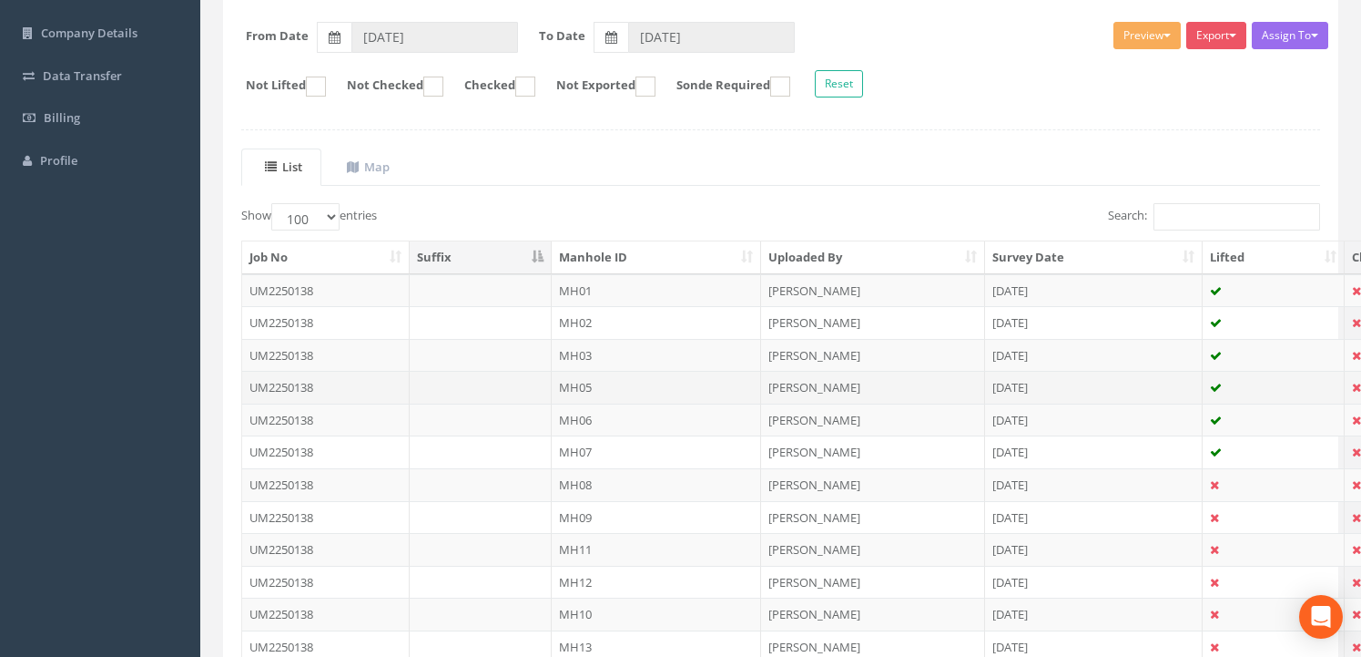
scroll to position [364, 0]
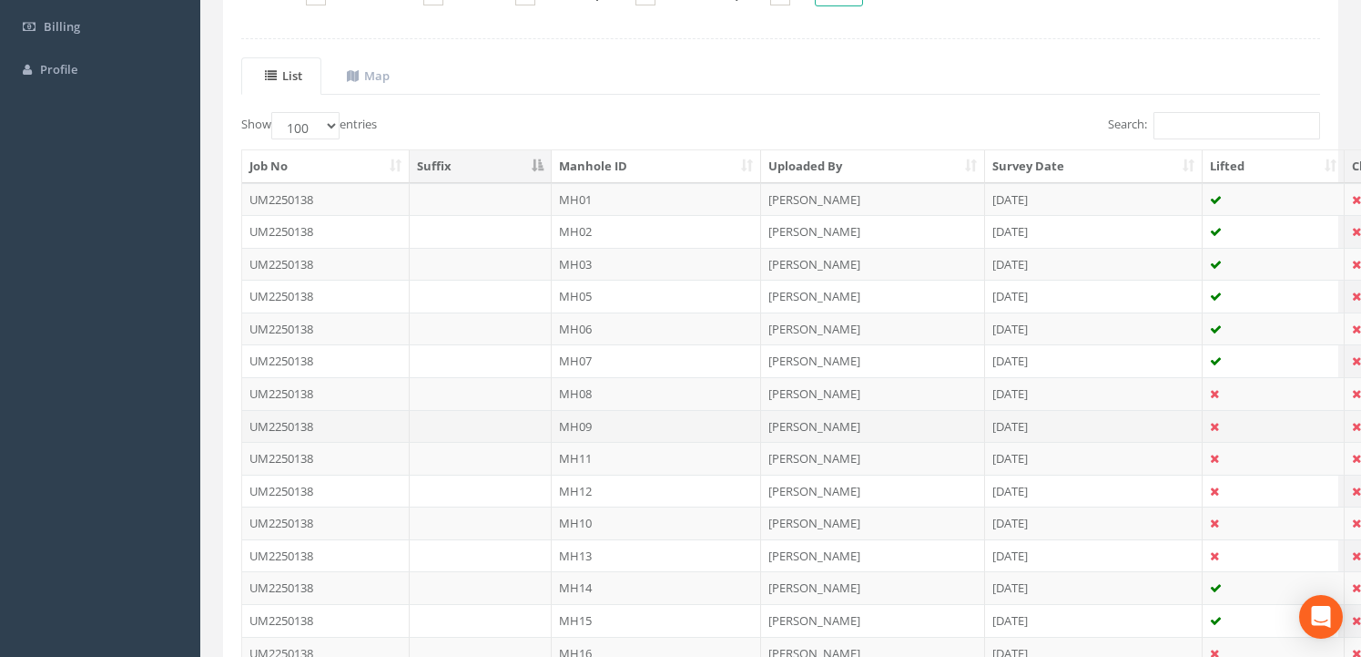
click at [581, 424] on td "MH09" at bounding box center [657, 426] width 210 height 33
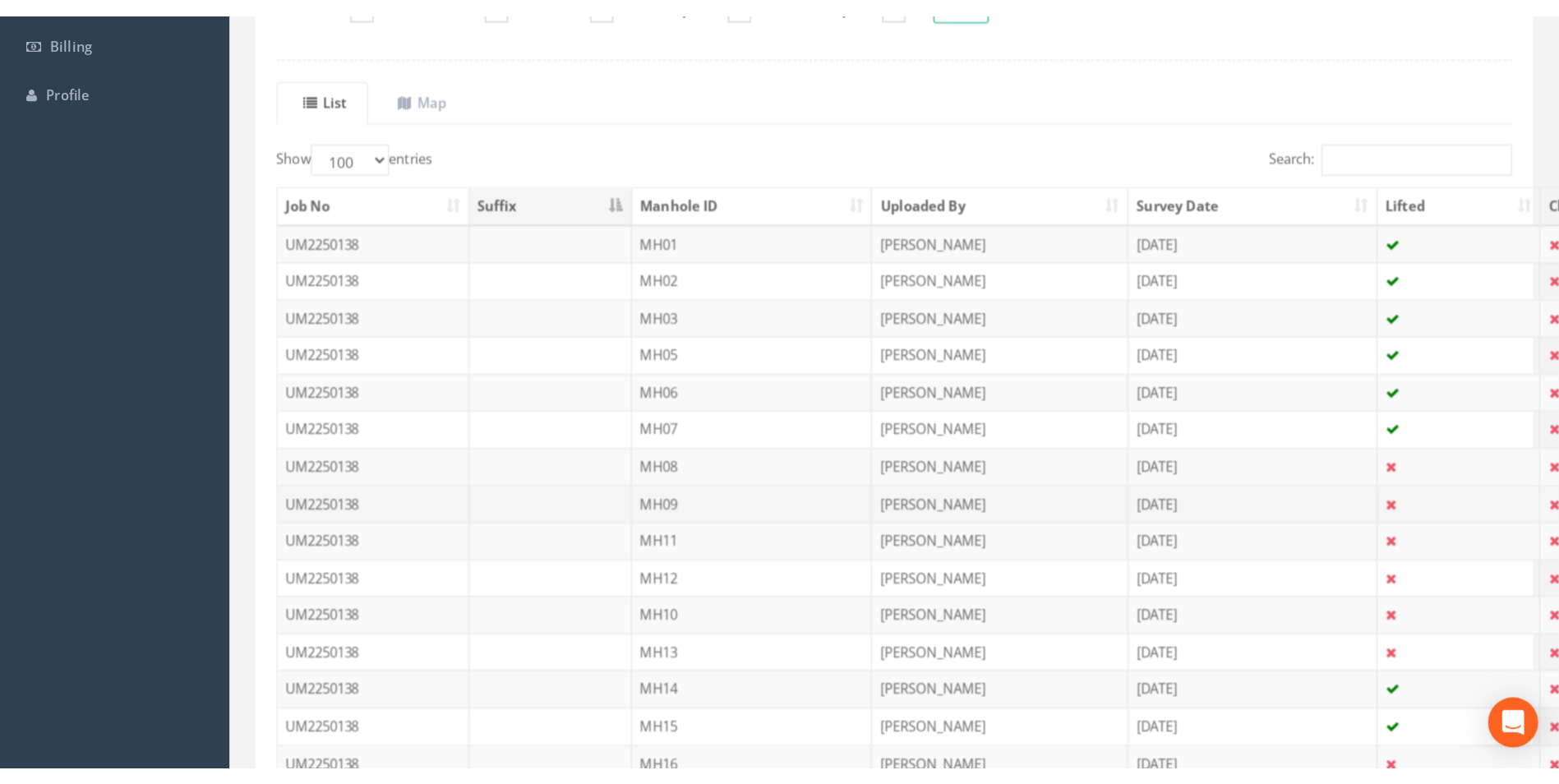
scroll to position [0, 0]
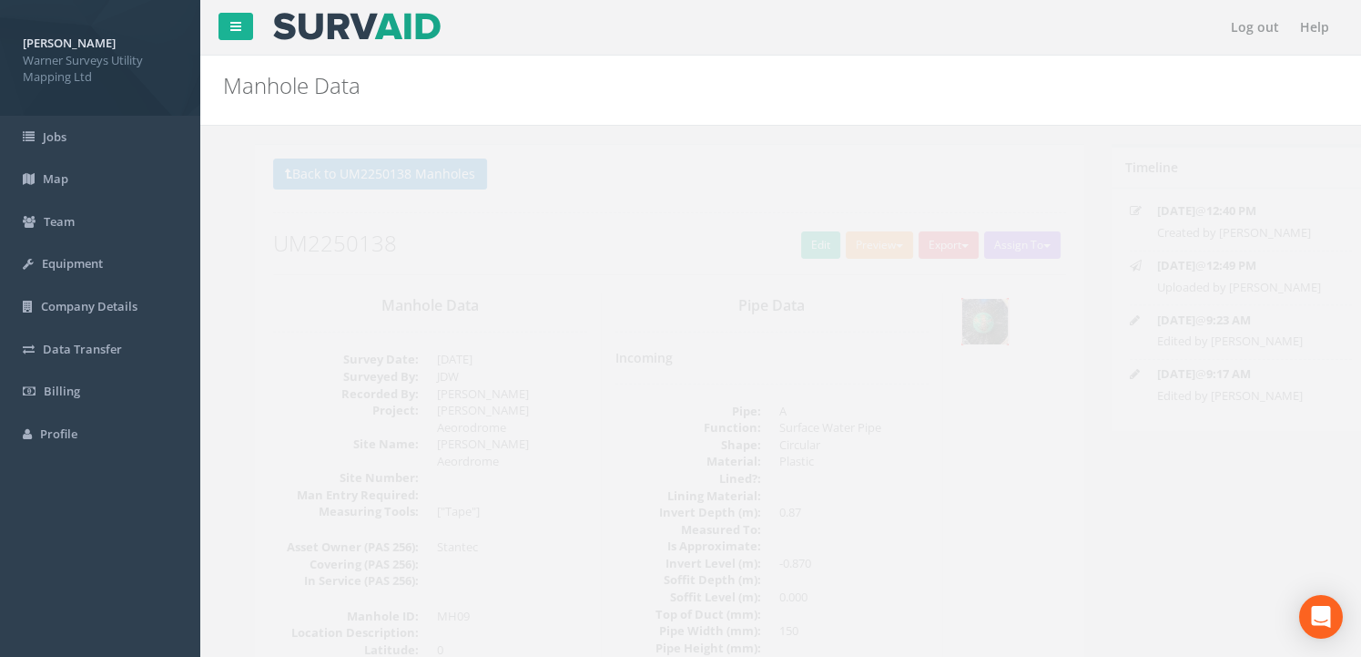
click at [965, 320] on img at bounding box center [954, 322] width 46 height 46
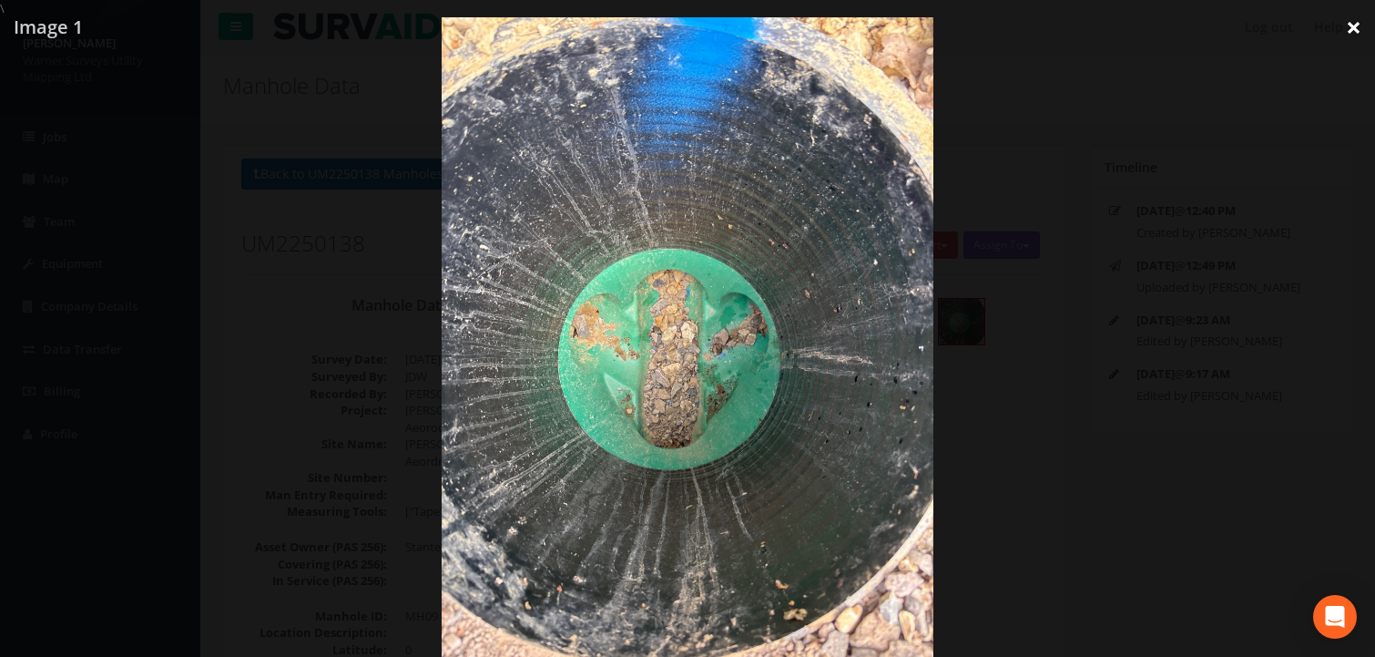
click at [1351, 24] on link "×" at bounding box center [1353, 27] width 43 height 55
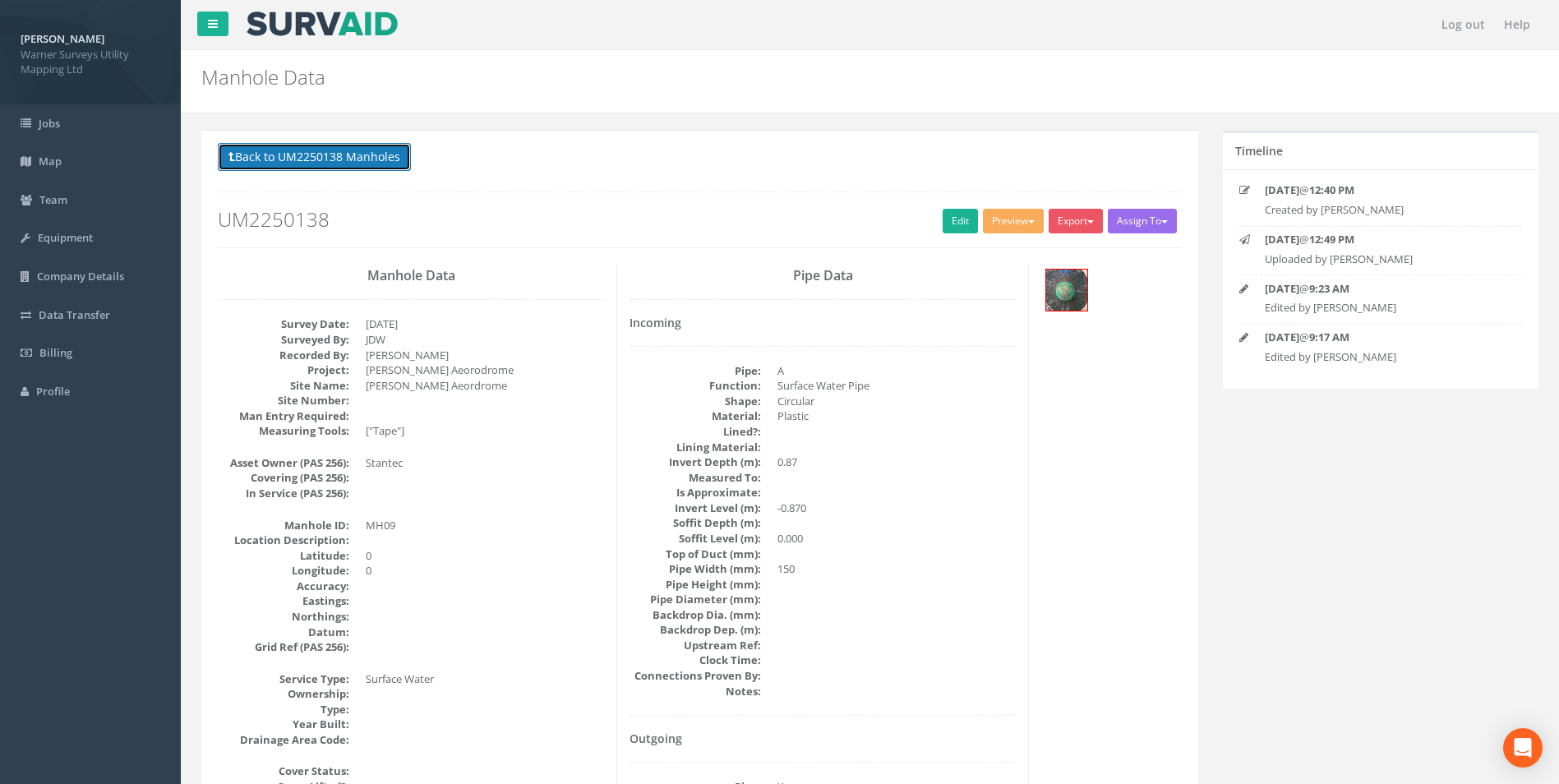
click at [256, 160] on button "Back to UM2250138 Manholes" at bounding box center [314, 156] width 193 height 28
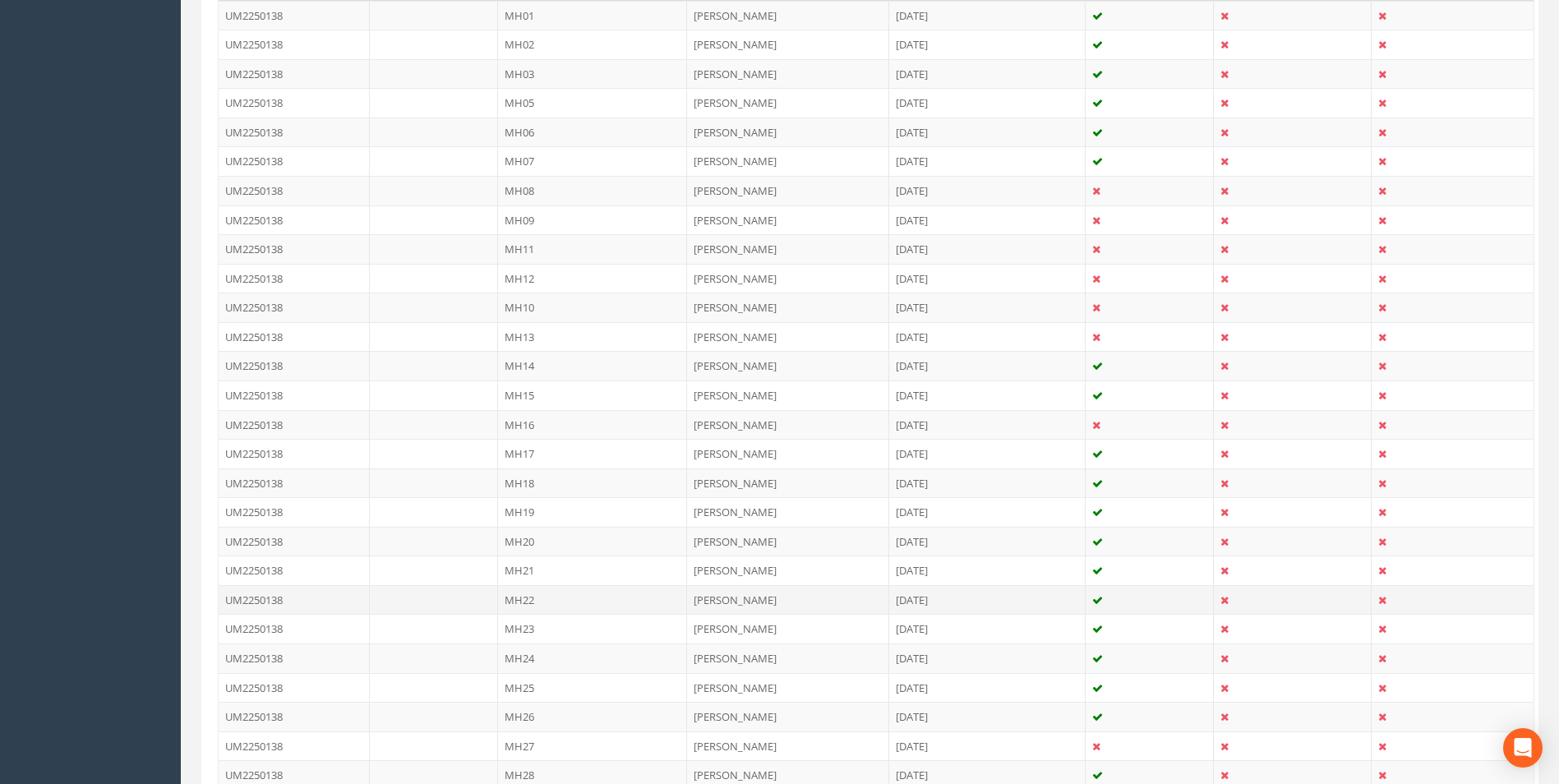
scroll to position [575, 0]
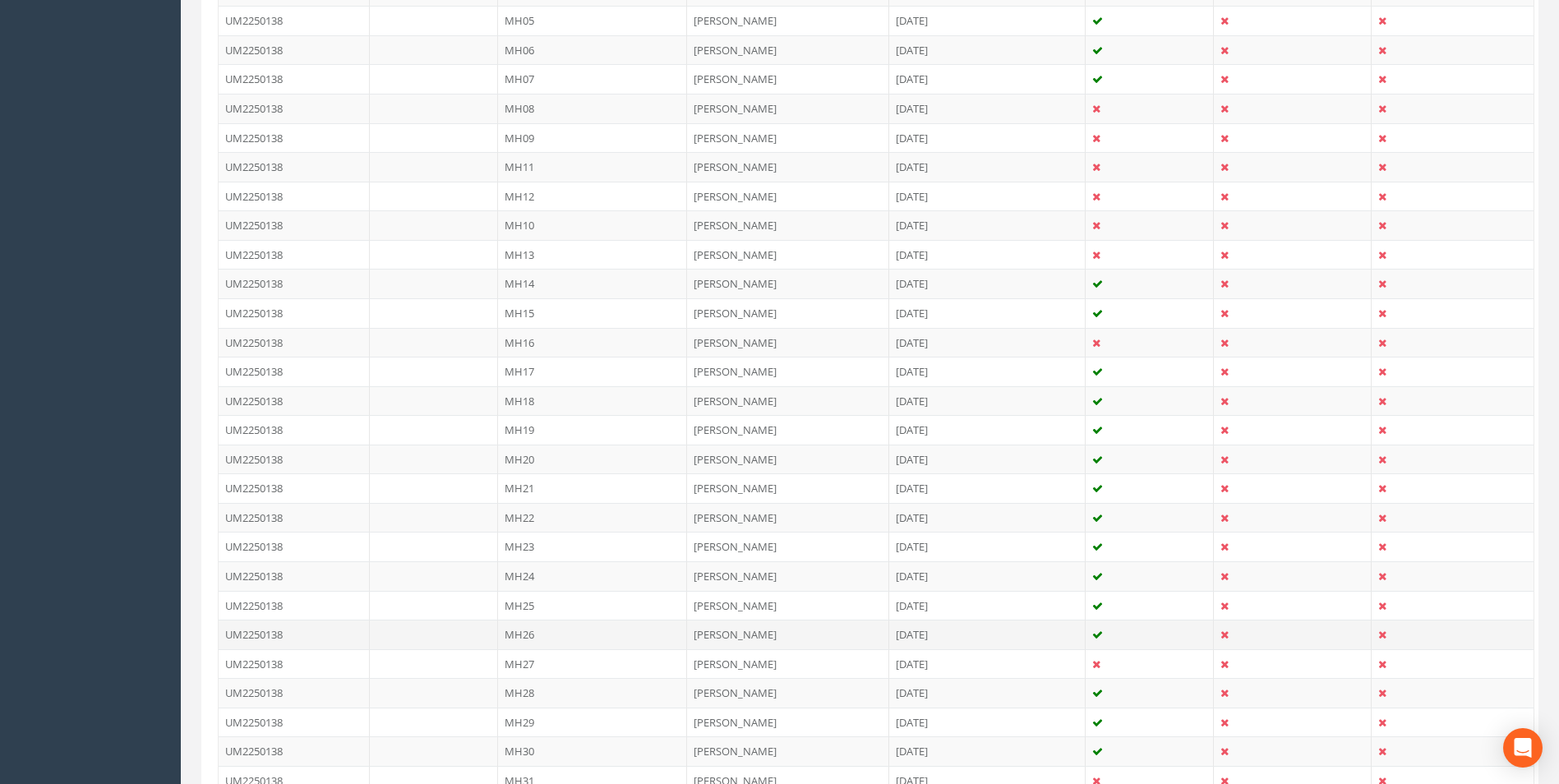
click at [527, 631] on td "MH26" at bounding box center [593, 634] width 189 height 30
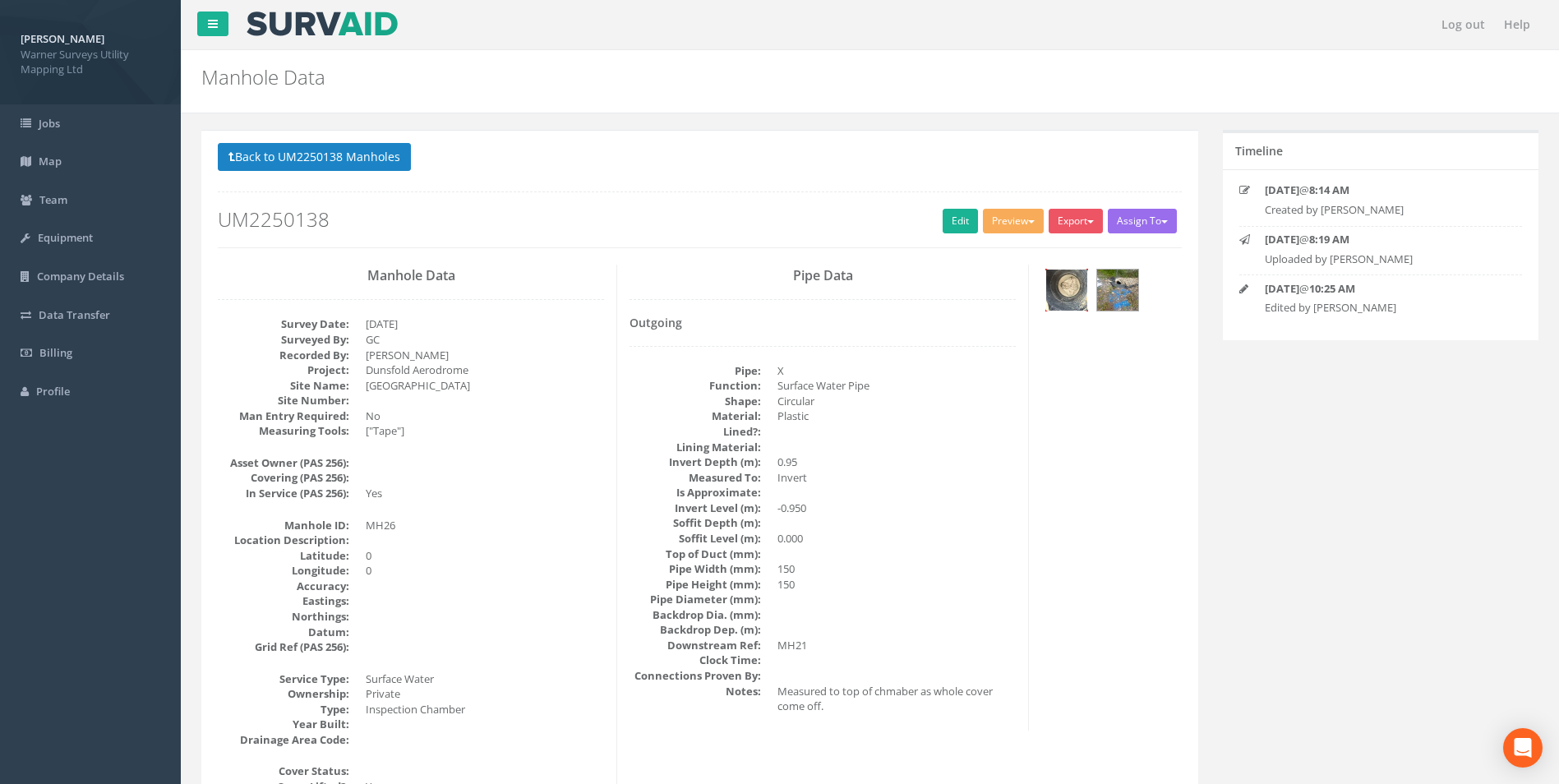
click at [1073, 295] on img at bounding box center [1066, 291] width 42 height 42
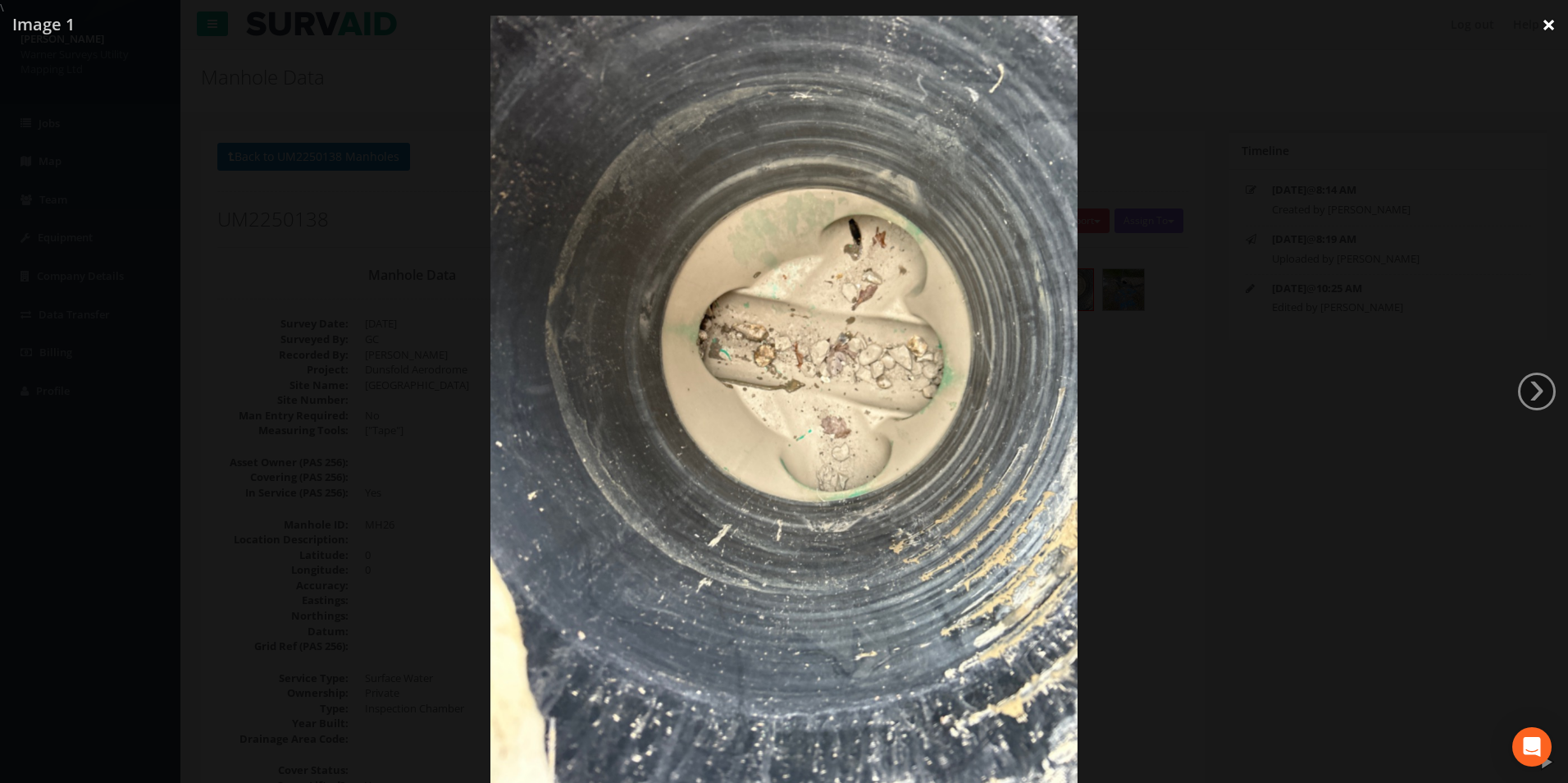
click at [1547, 25] on link "×" at bounding box center [1548, 24] width 39 height 50
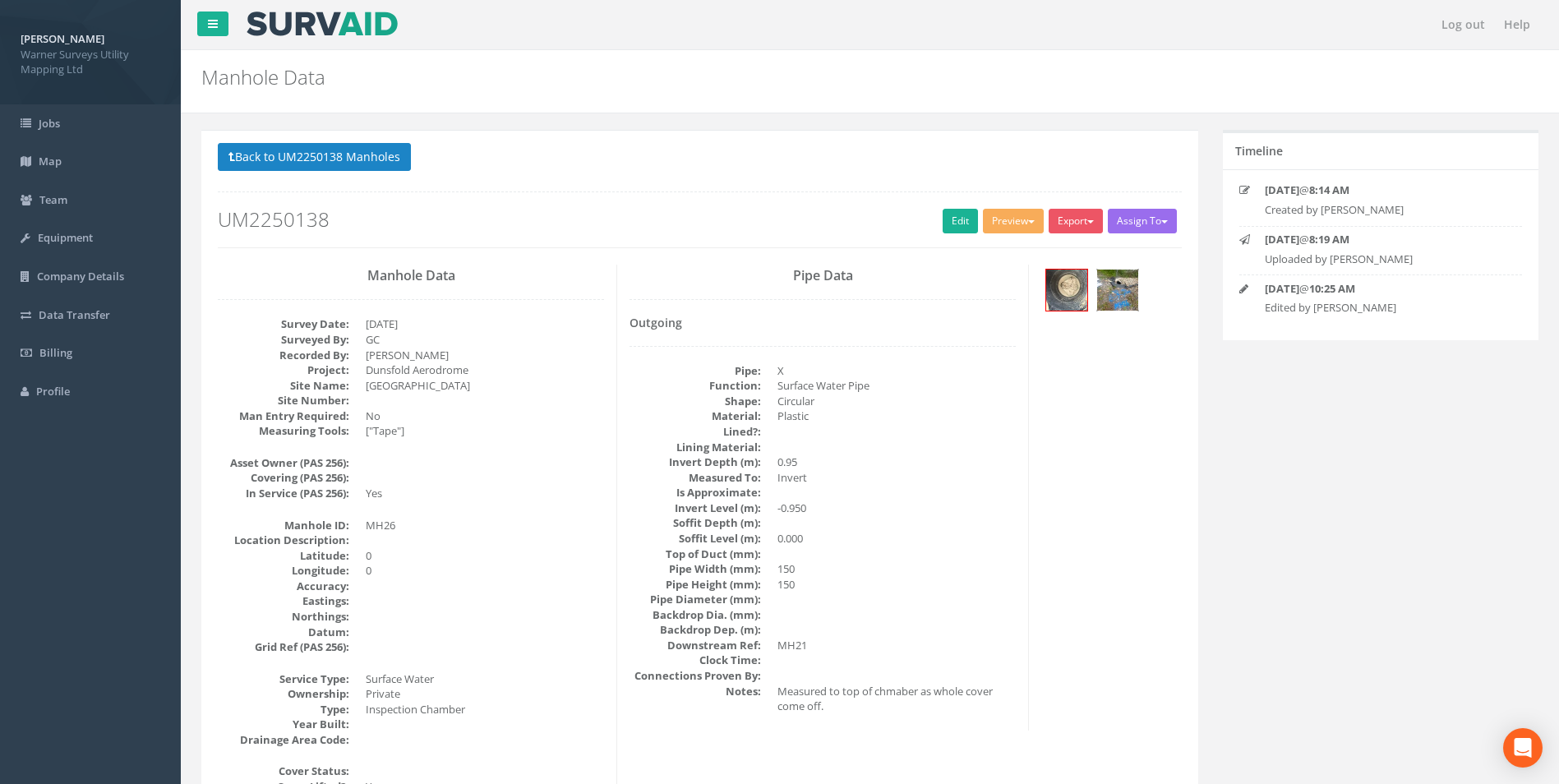
click at [1109, 297] on img at bounding box center [1118, 291] width 42 height 42
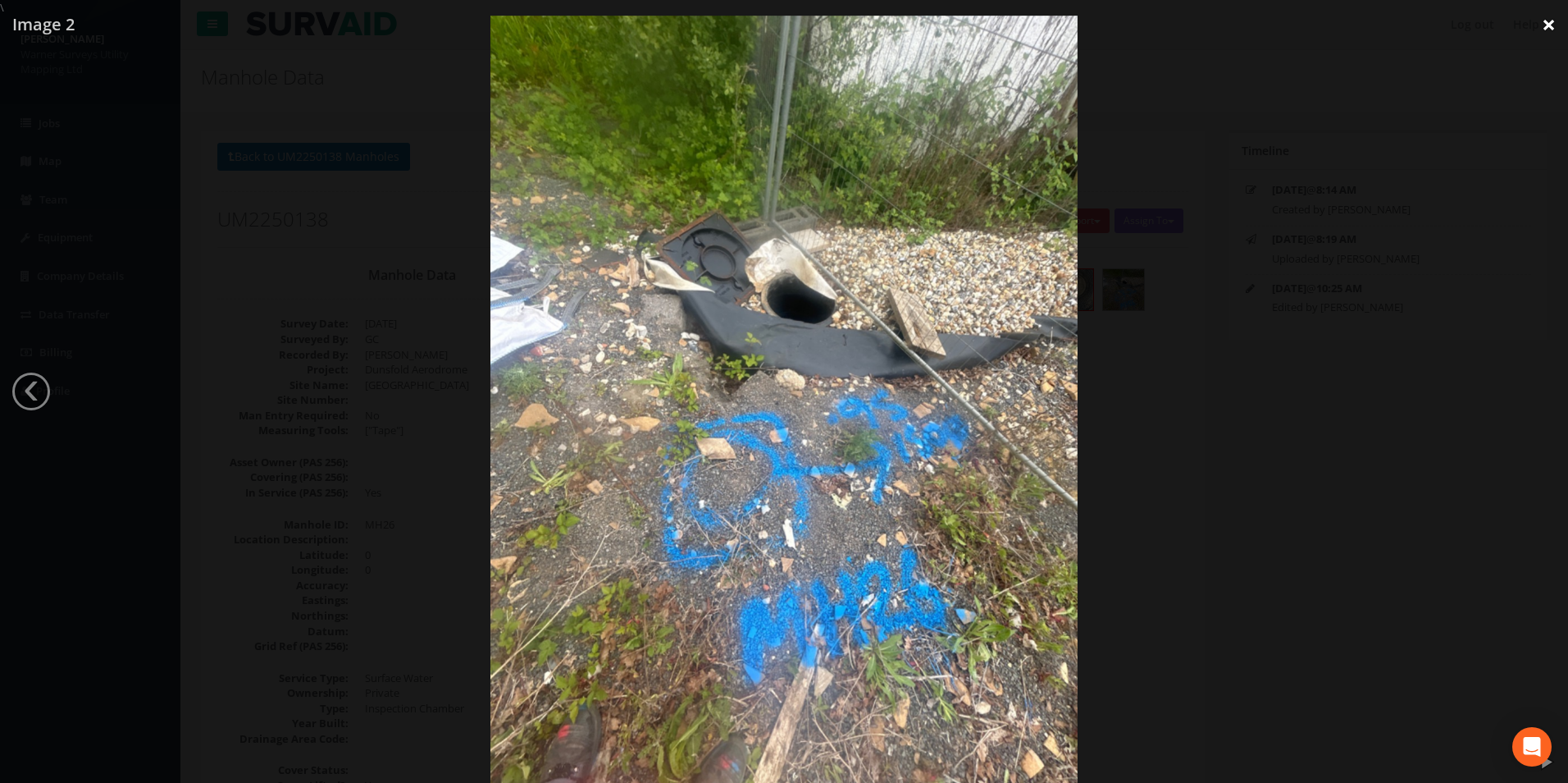
click at [1553, 29] on link "×" at bounding box center [1548, 24] width 39 height 50
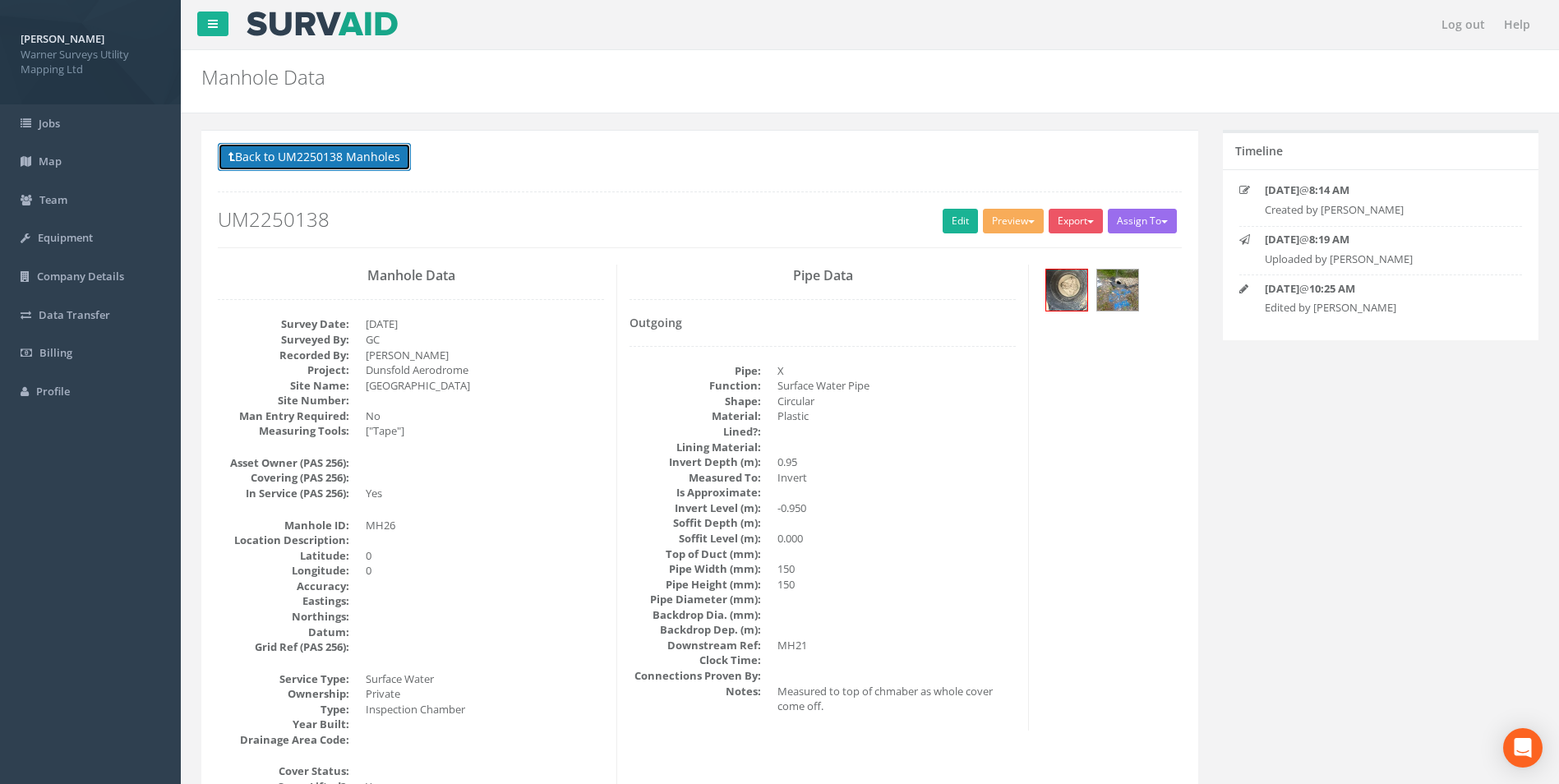
click at [298, 161] on button "Back to UM2250138 Manholes" at bounding box center [314, 156] width 193 height 28
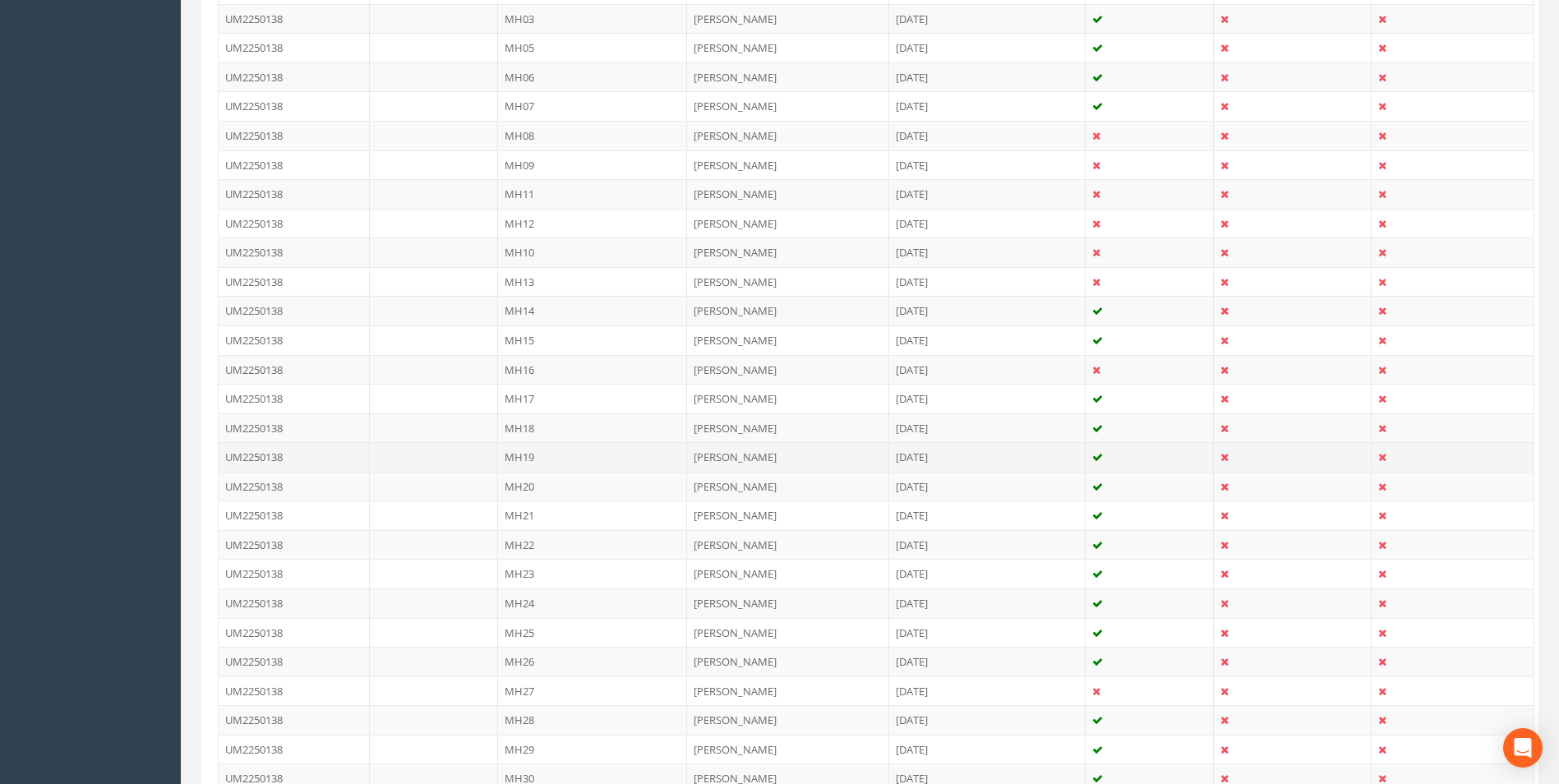
scroll to position [575, 0]
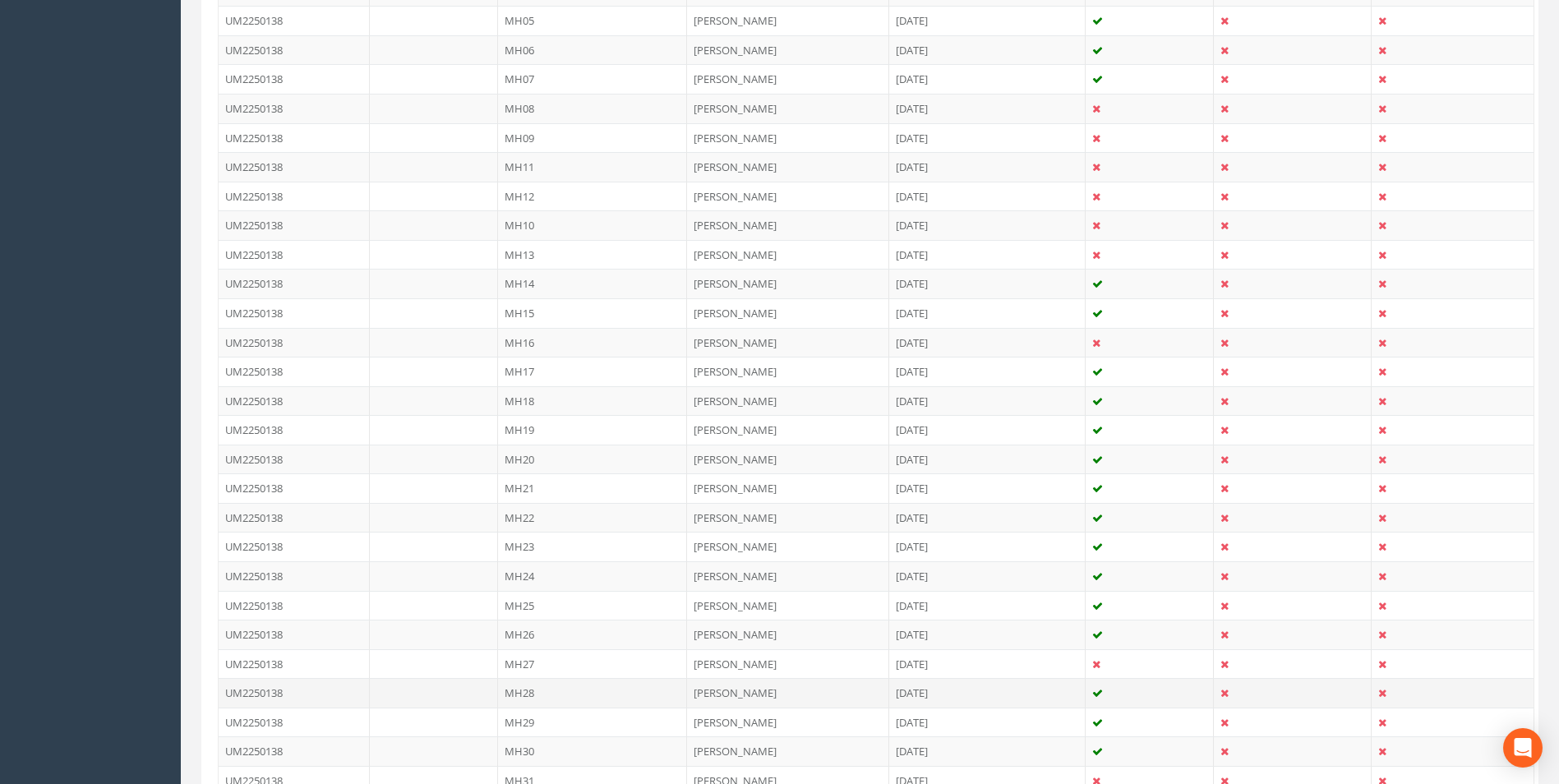
click at [530, 685] on td "MH28" at bounding box center [593, 692] width 189 height 30
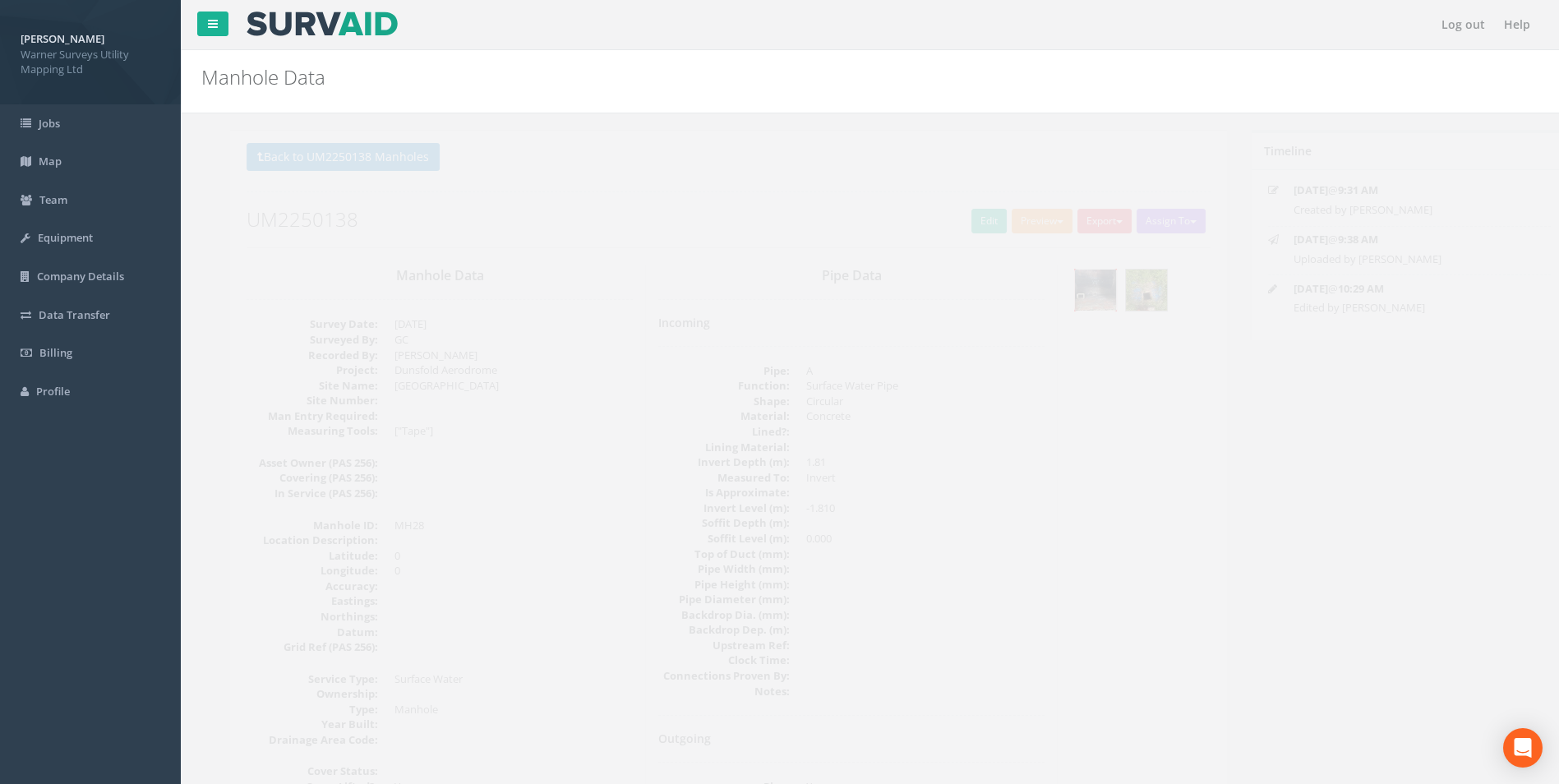
click at [1075, 278] on img at bounding box center [1066, 291] width 42 height 42
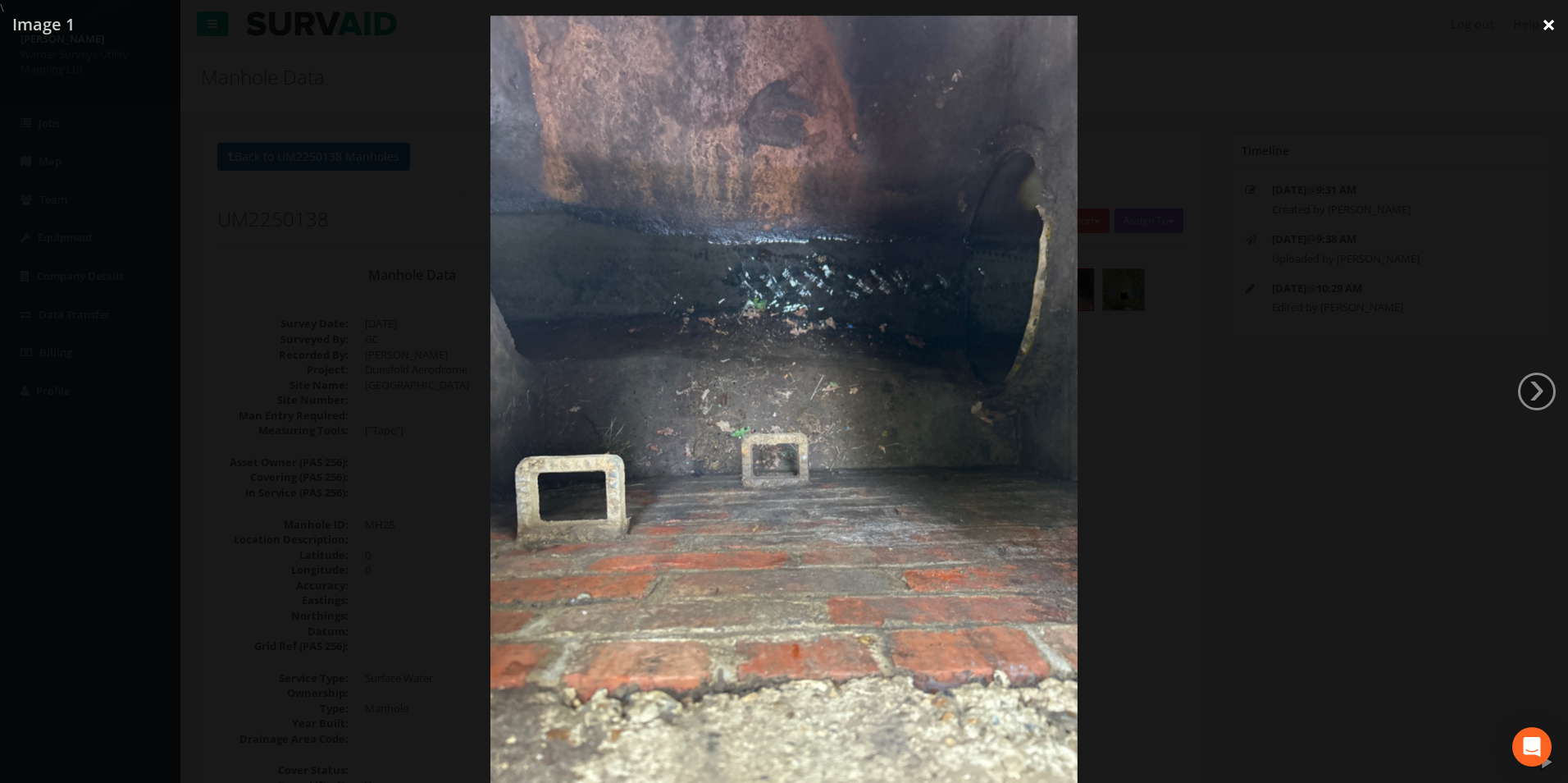
click at [1547, 29] on link "×" at bounding box center [1548, 24] width 39 height 50
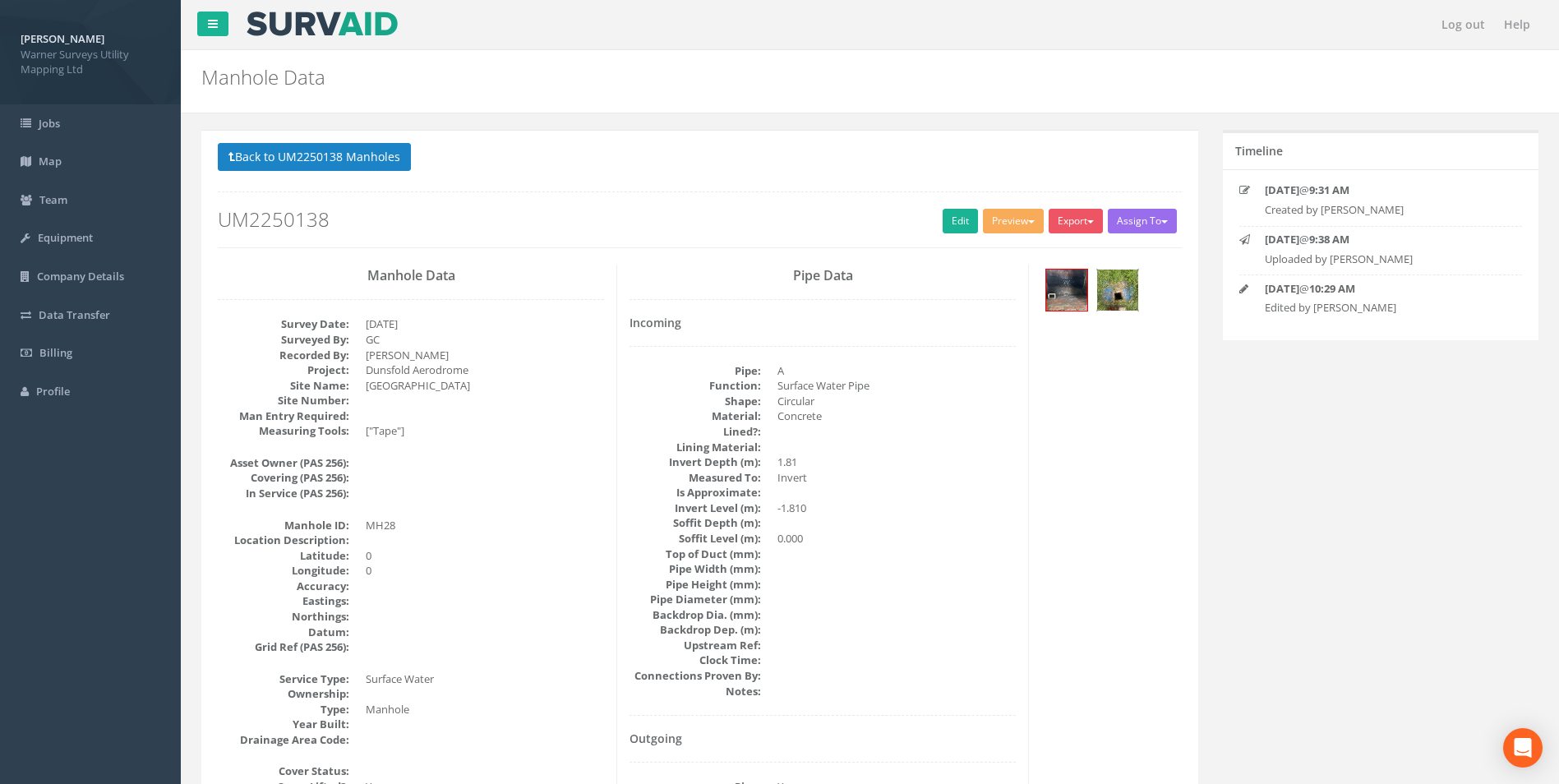
click at [1121, 285] on img at bounding box center [1118, 291] width 42 height 42
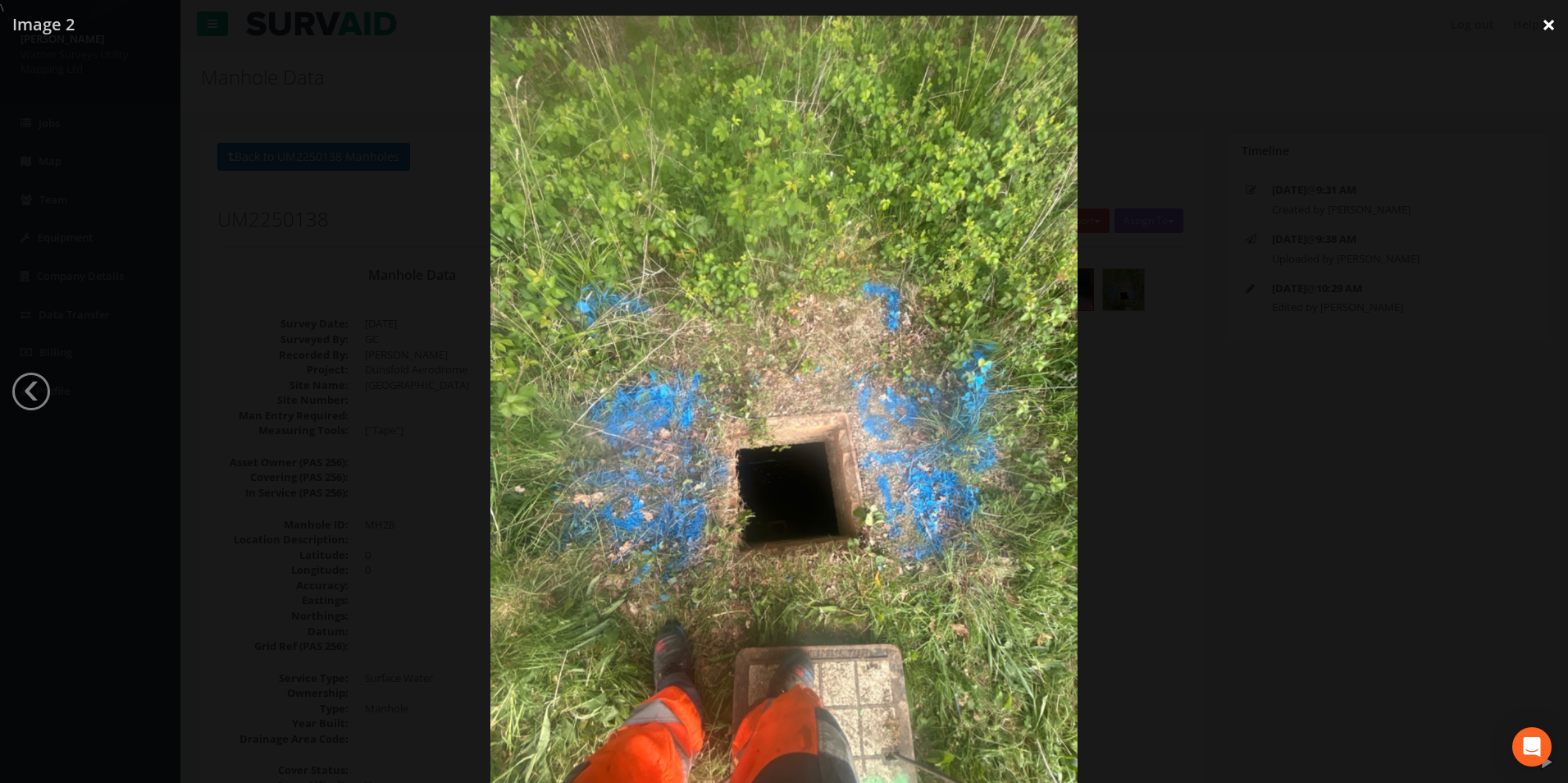
click at [1542, 29] on link "×" at bounding box center [1548, 24] width 39 height 50
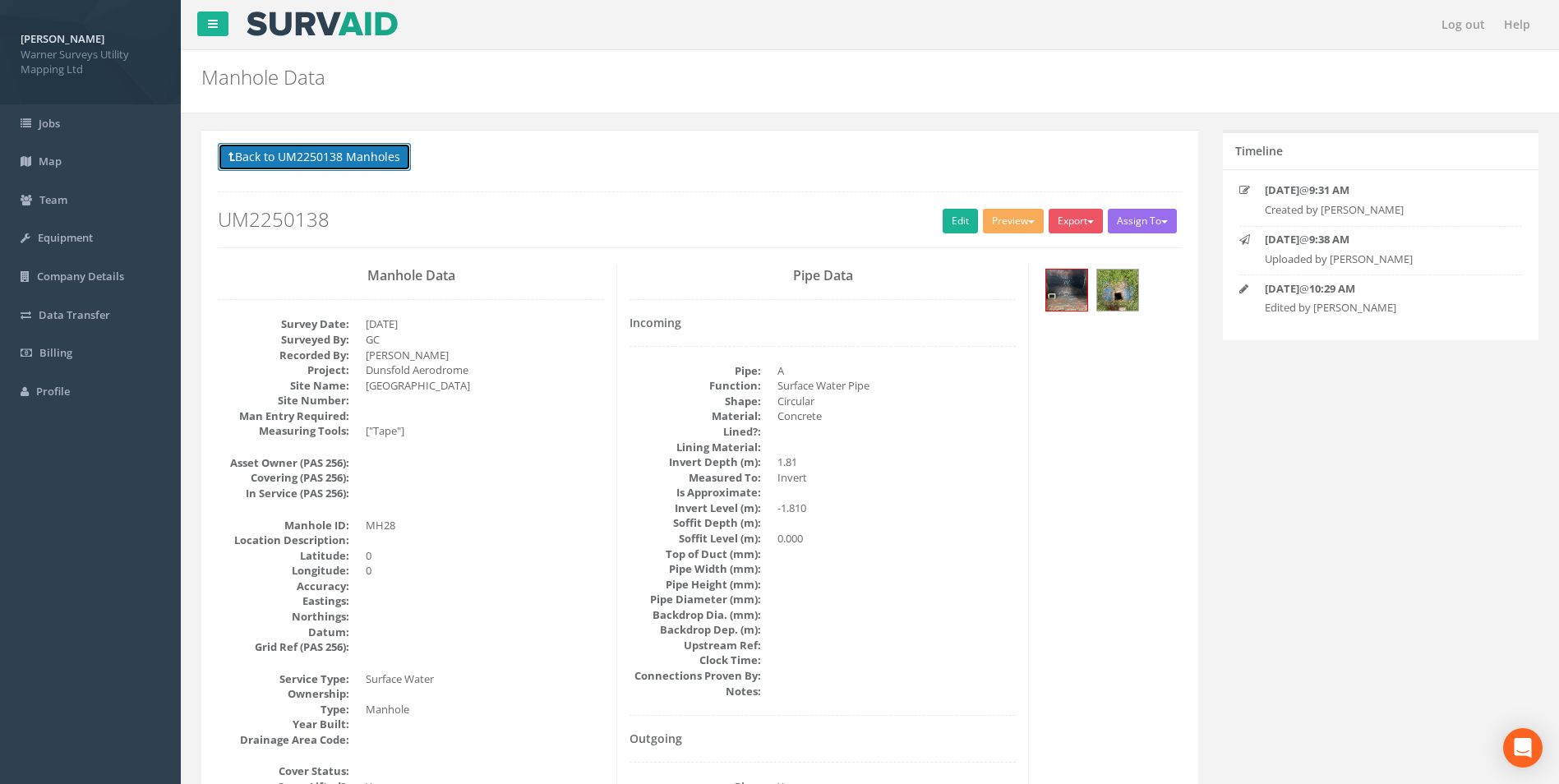
click at [274, 152] on button "Back to UM2250138 Manholes" at bounding box center [314, 156] width 193 height 28
